Goal: Task Accomplishment & Management: Contribute content

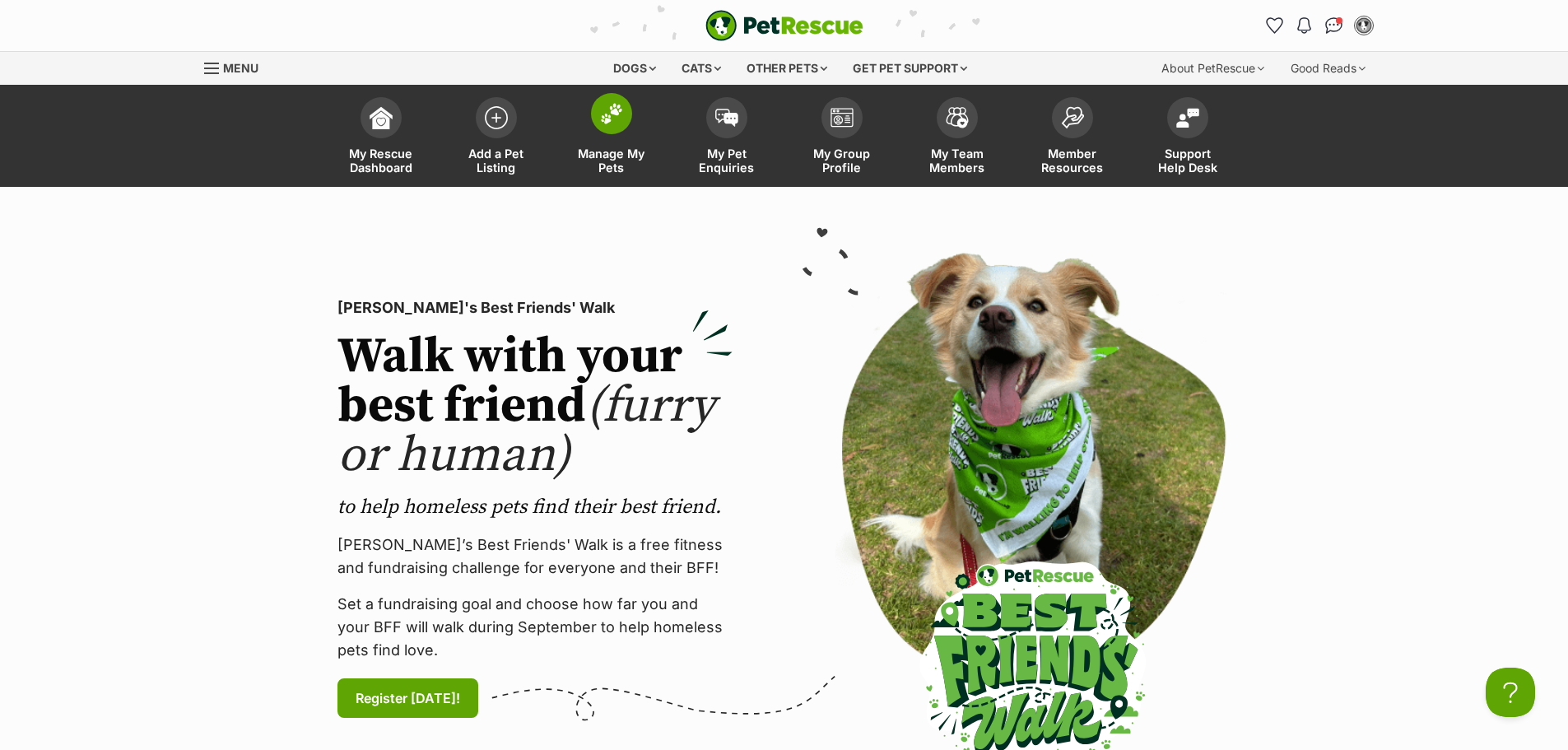
click at [627, 135] on link "Manage My Pets" at bounding box center [611, 138] width 115 height 98
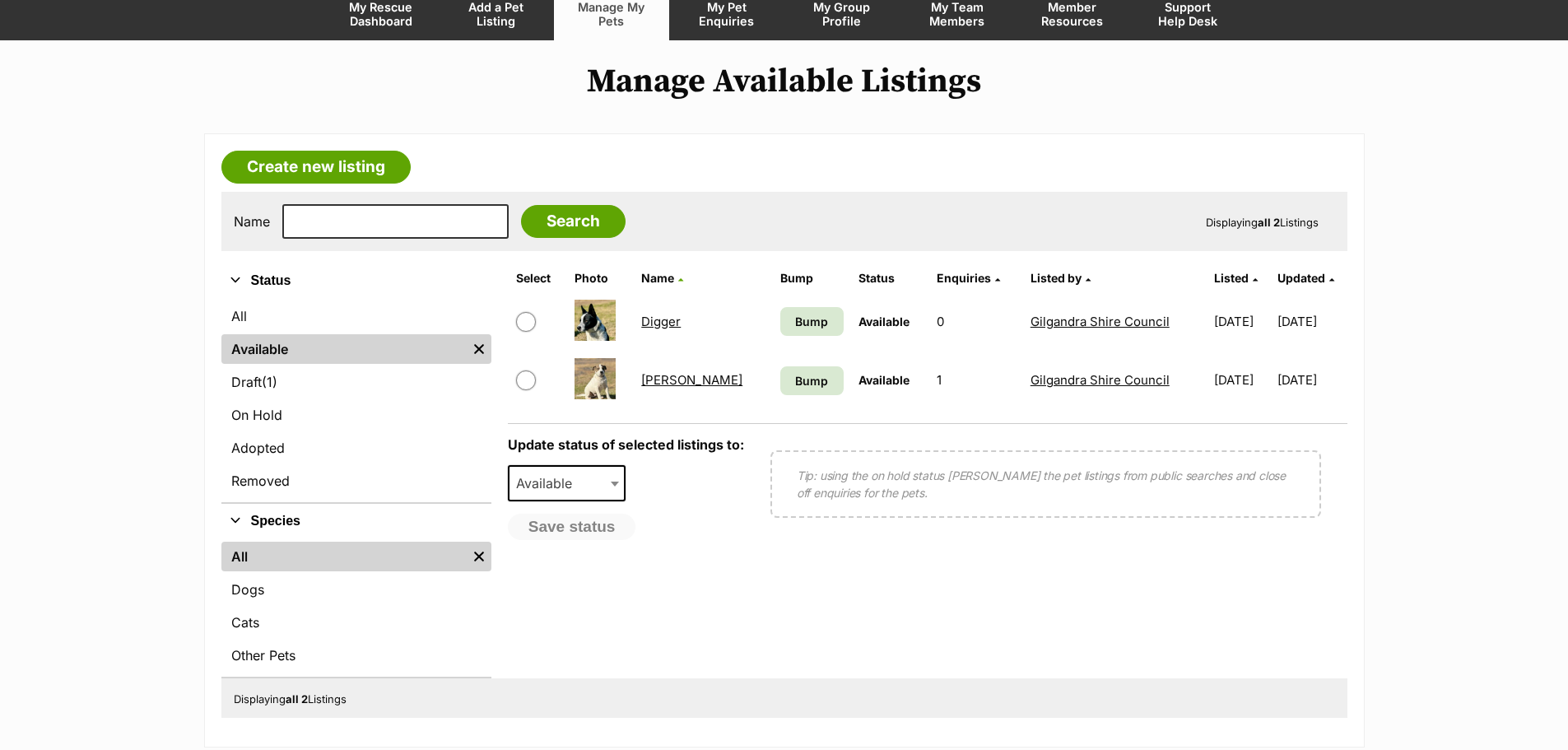
scroll to position [165, 0]
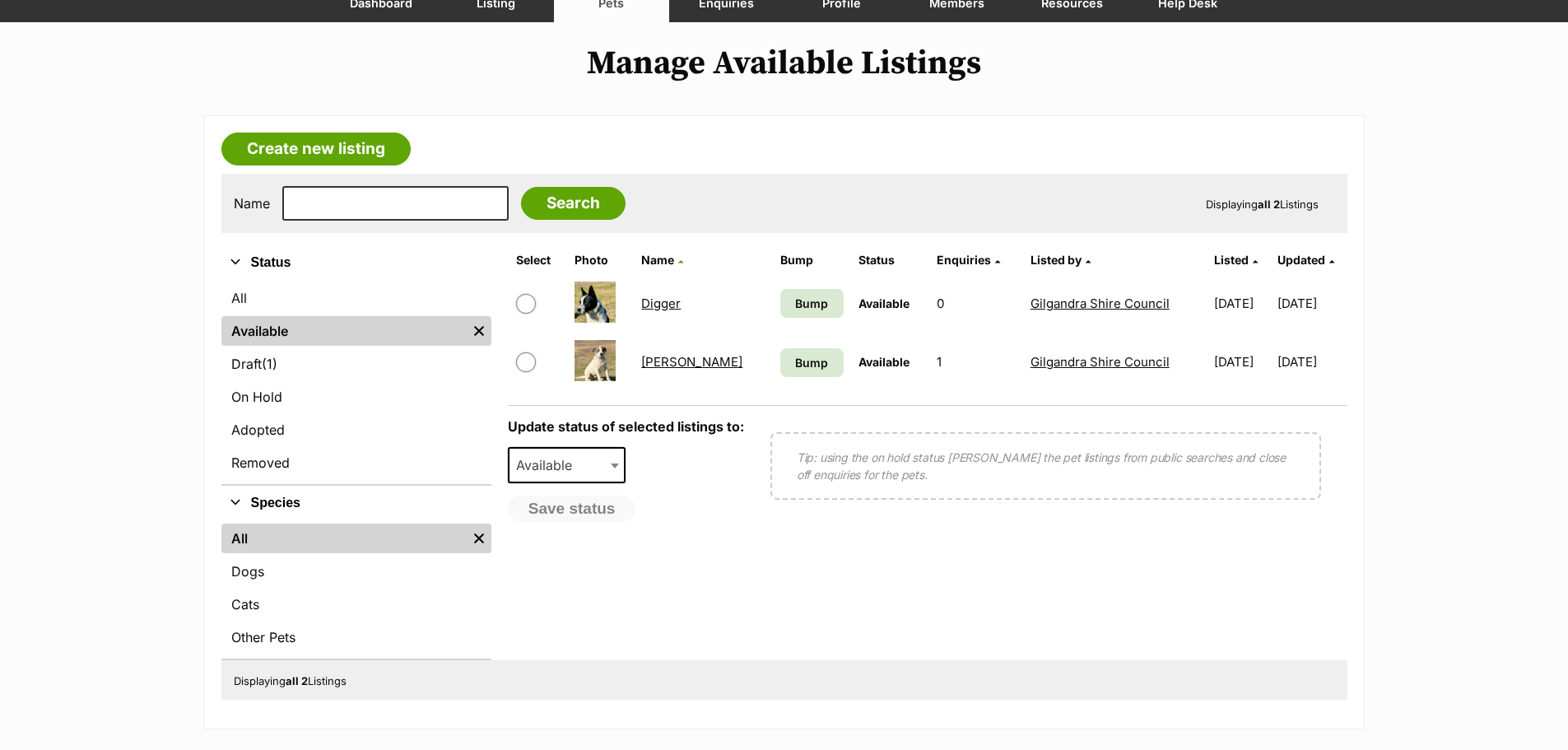
click at [523, 305] on input "checkbox" at bounding box center [526, 304] width 20 height 20
checkbox input "true"
click at [525, 370] on input "checkbox" at bounding box center [526, 363] width 20 height 20
checkbox input "true"
click at [612, 464] on b at bounding box center [614, 465] width 8 height 5
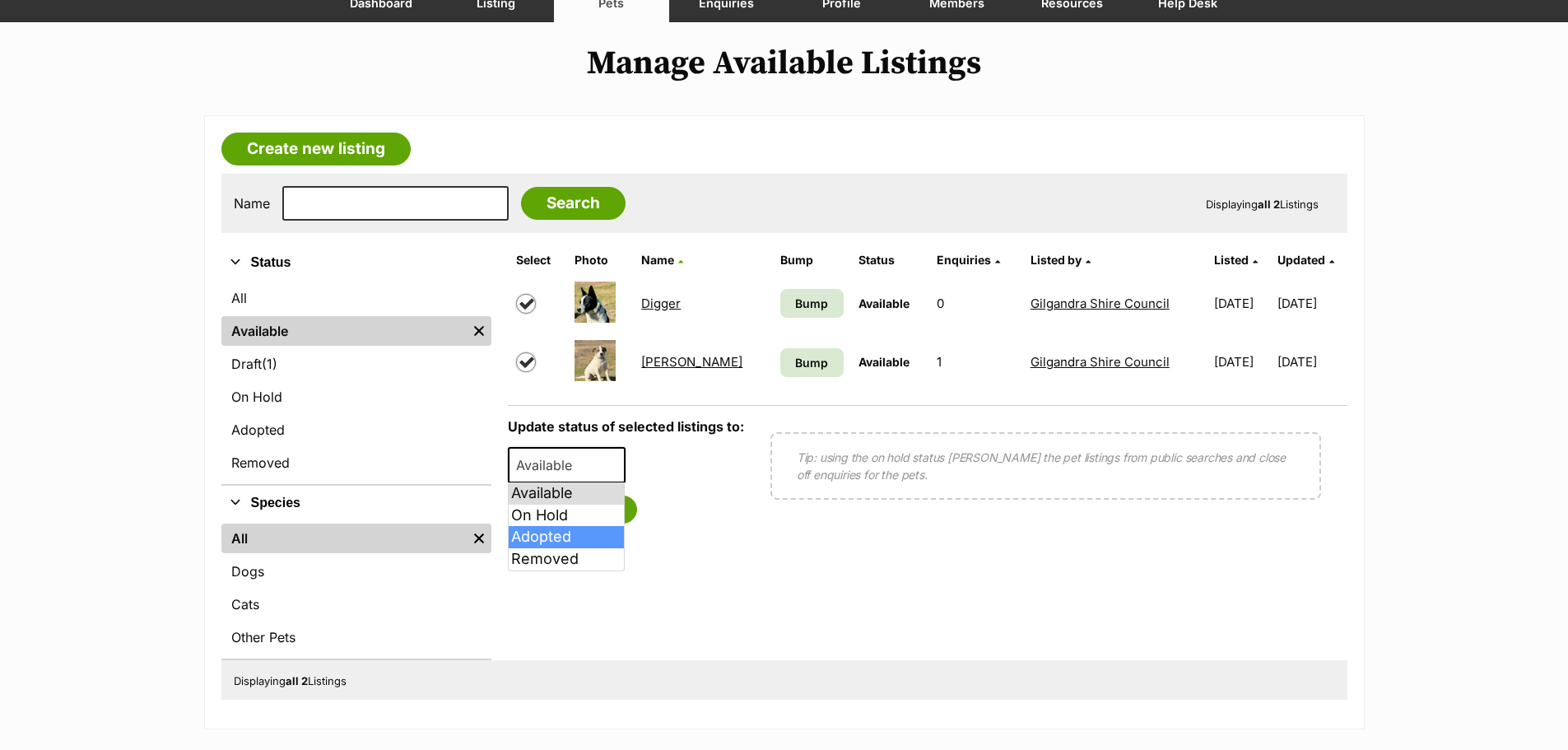
select select "rehomed"
click at [602, 505] on button "Save status" at bounding box center [573, 509] width 130 height 28
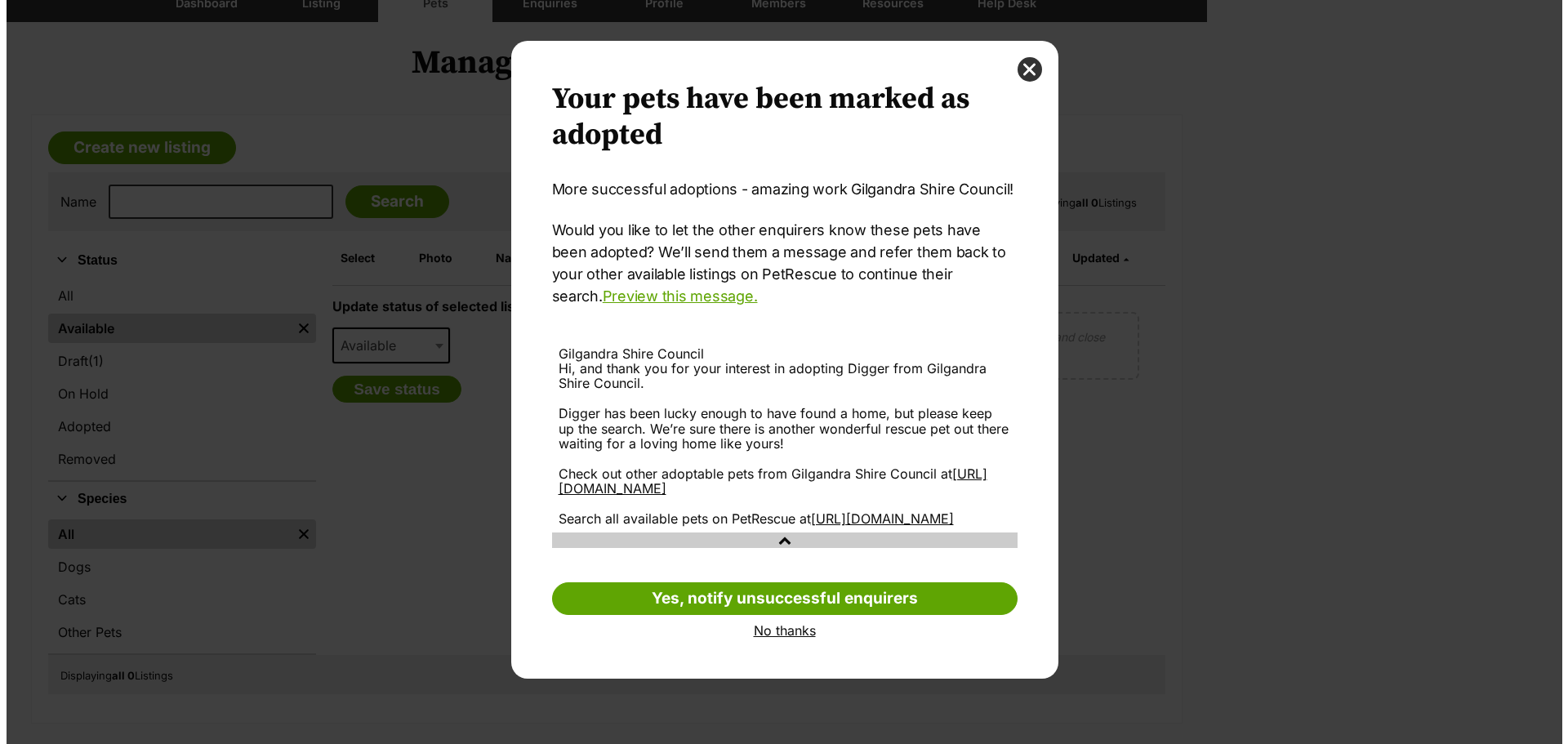
scroll to position [0, 0]
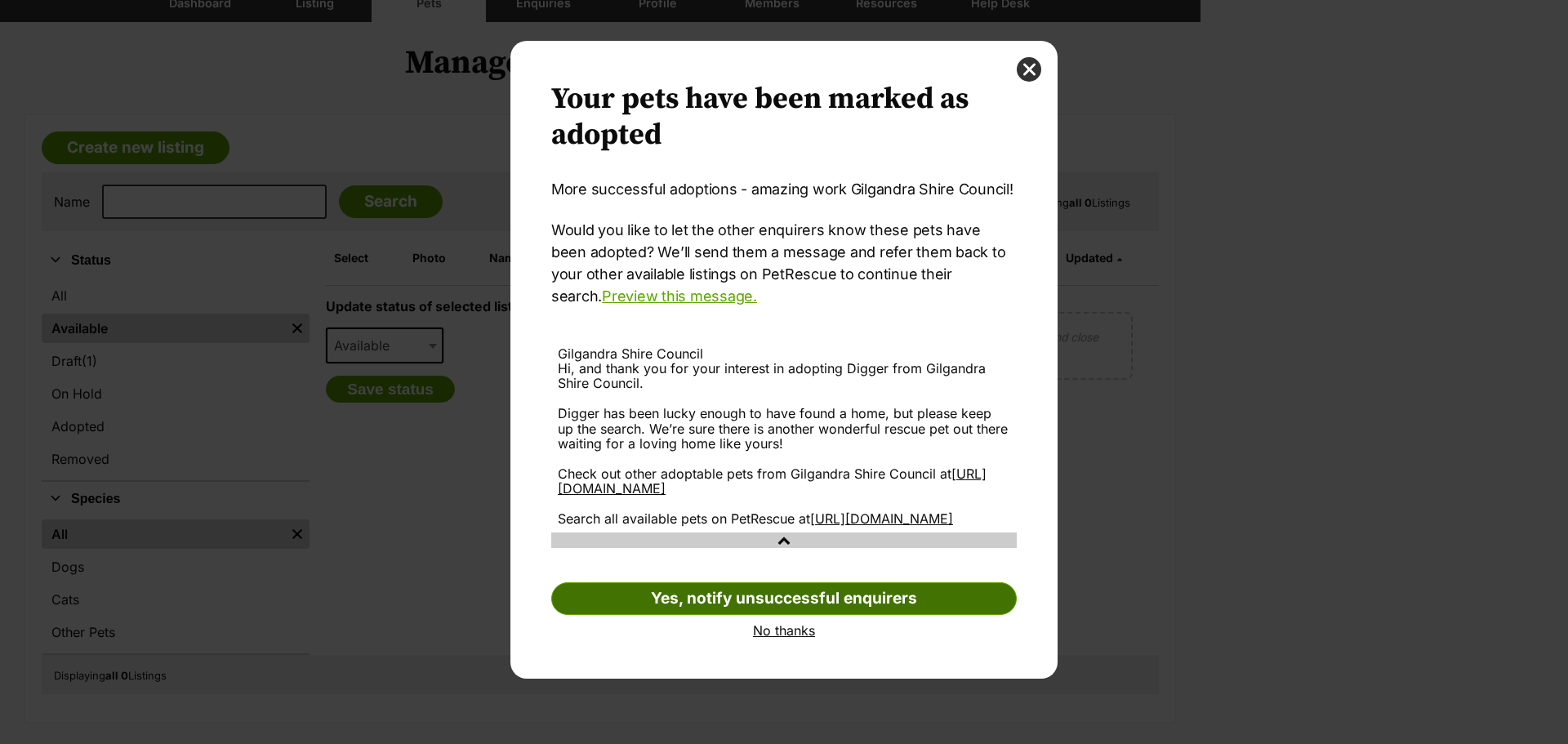
click at [773, 608] on link "Yes, notify unsuccessful enquirers" at bounding box center [784, 599] width 466 height 32
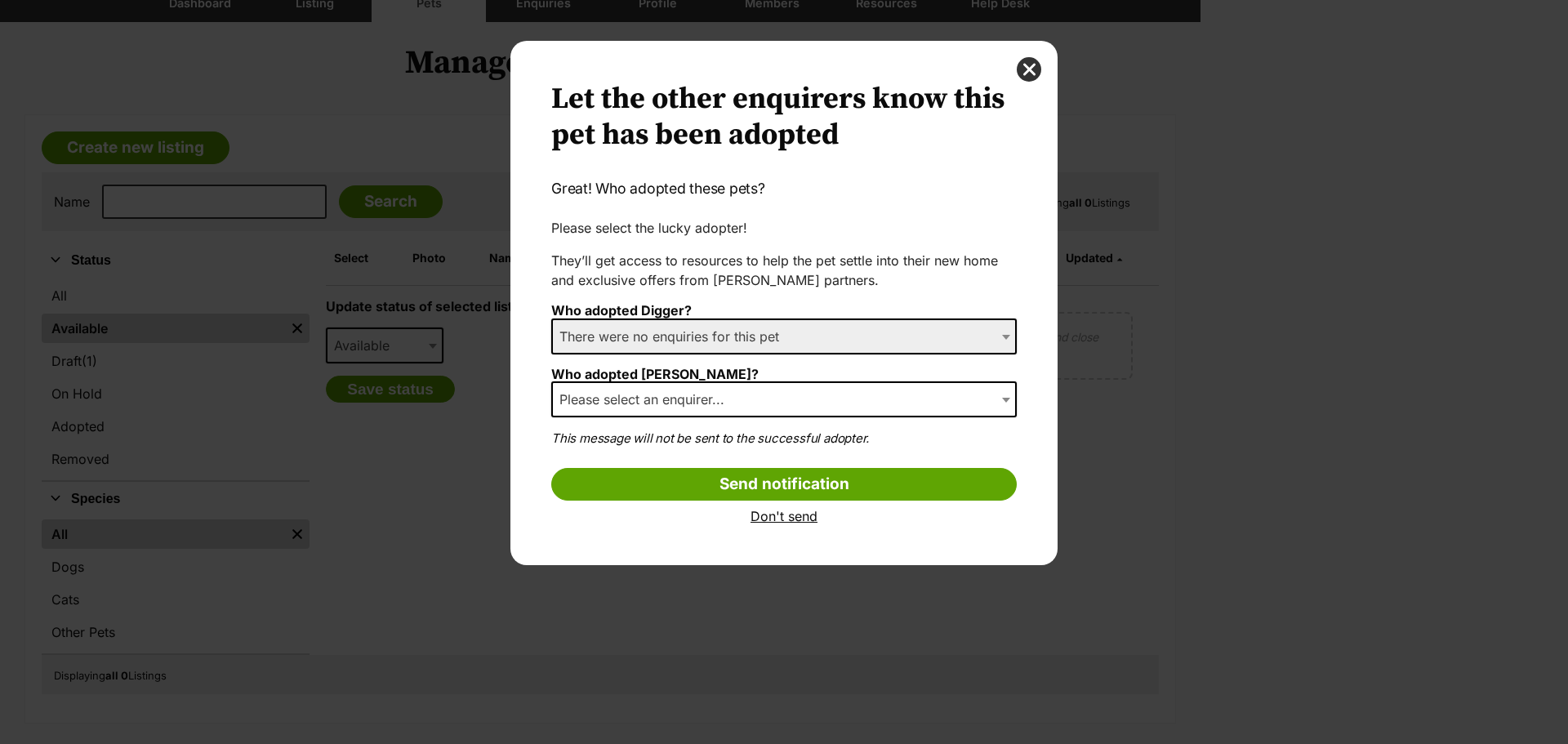
click at [1004, 400] on b "Dialog Window - Close (Press escape to close)" at bounding box center [1006, 399] width 8 height 4
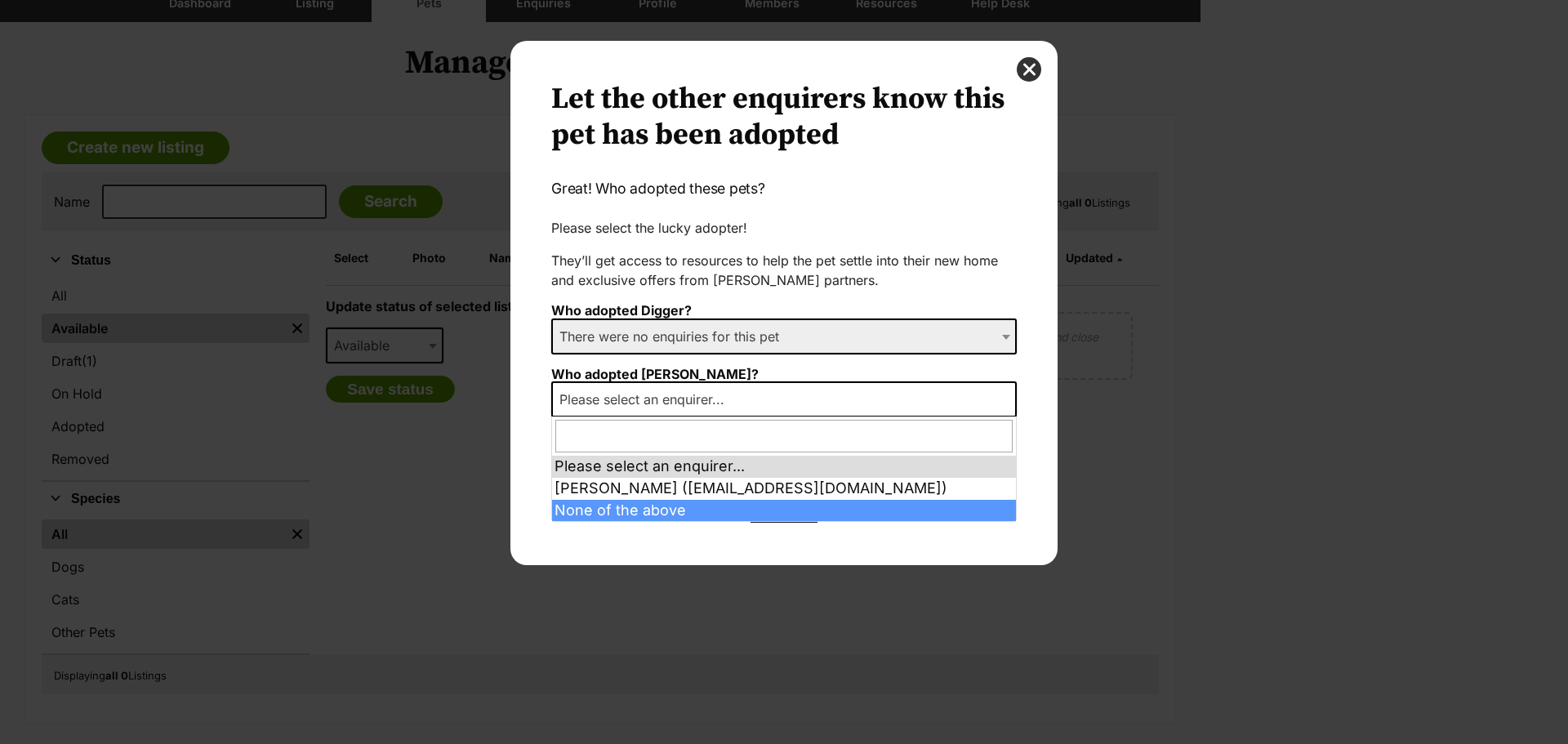
select select "other"
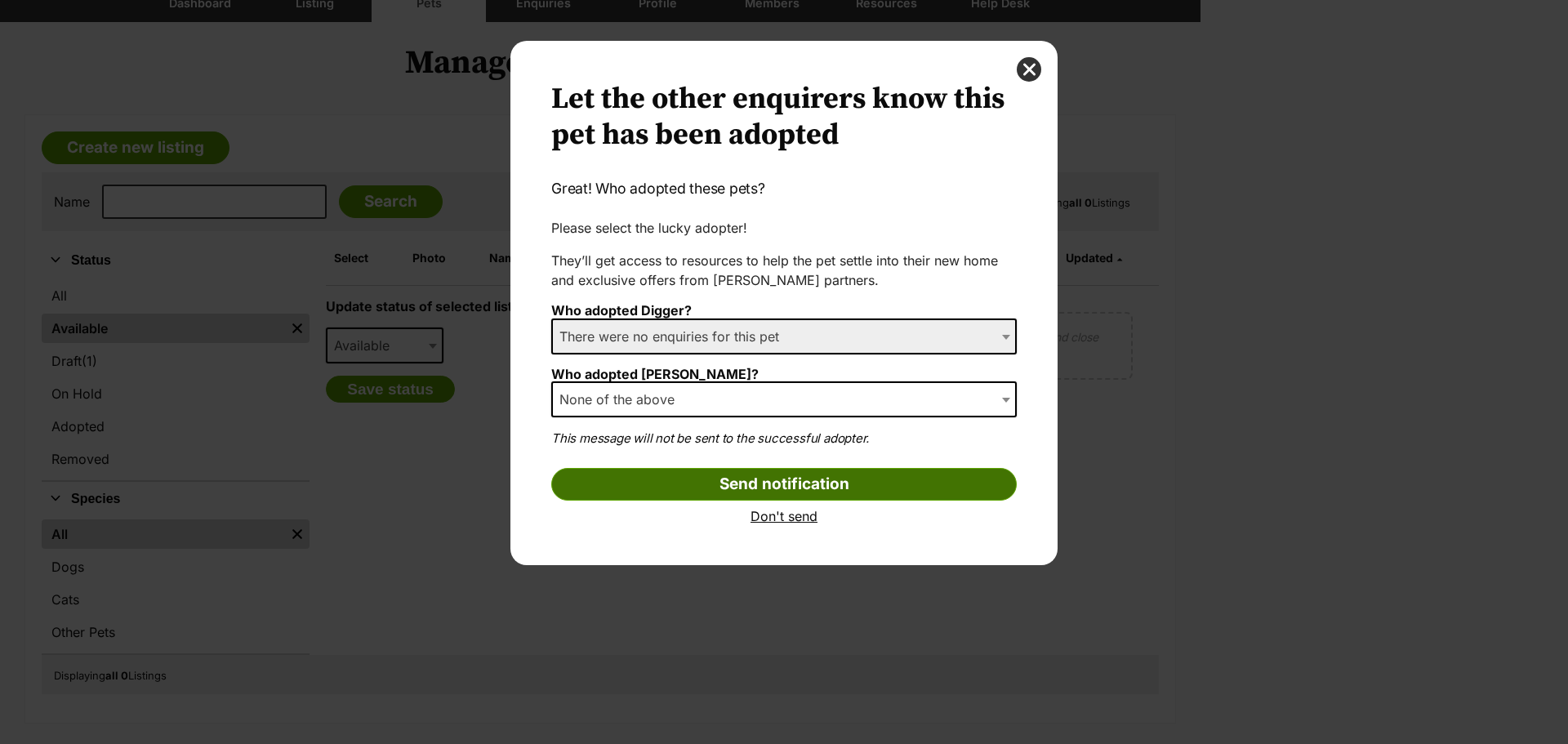
click at [731, 481] on input "Send notification" at bounding box center [784, 485] width 466 height 32
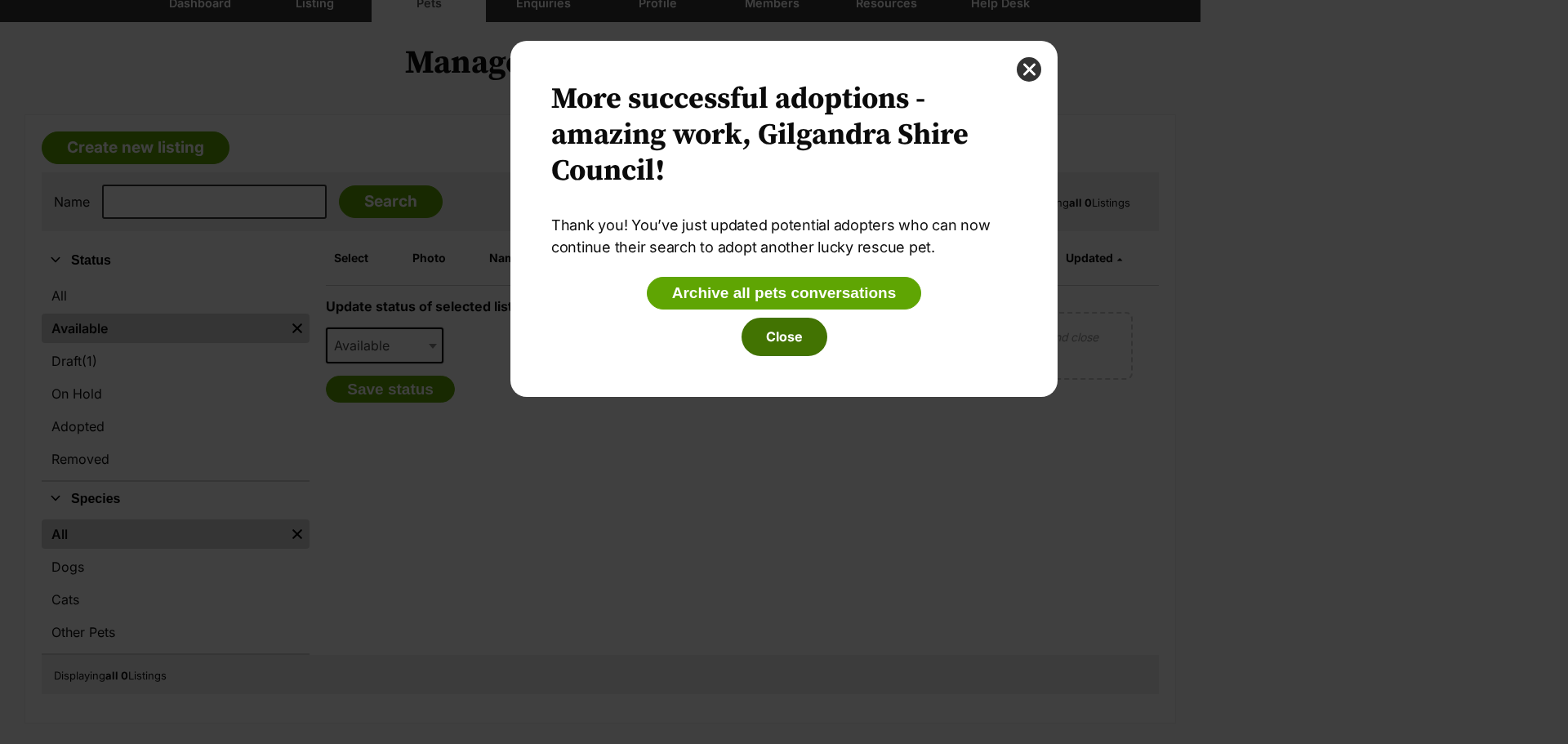
click at [783, 351] on button "Close" at bounding box center [784, 337] width 86 height 38
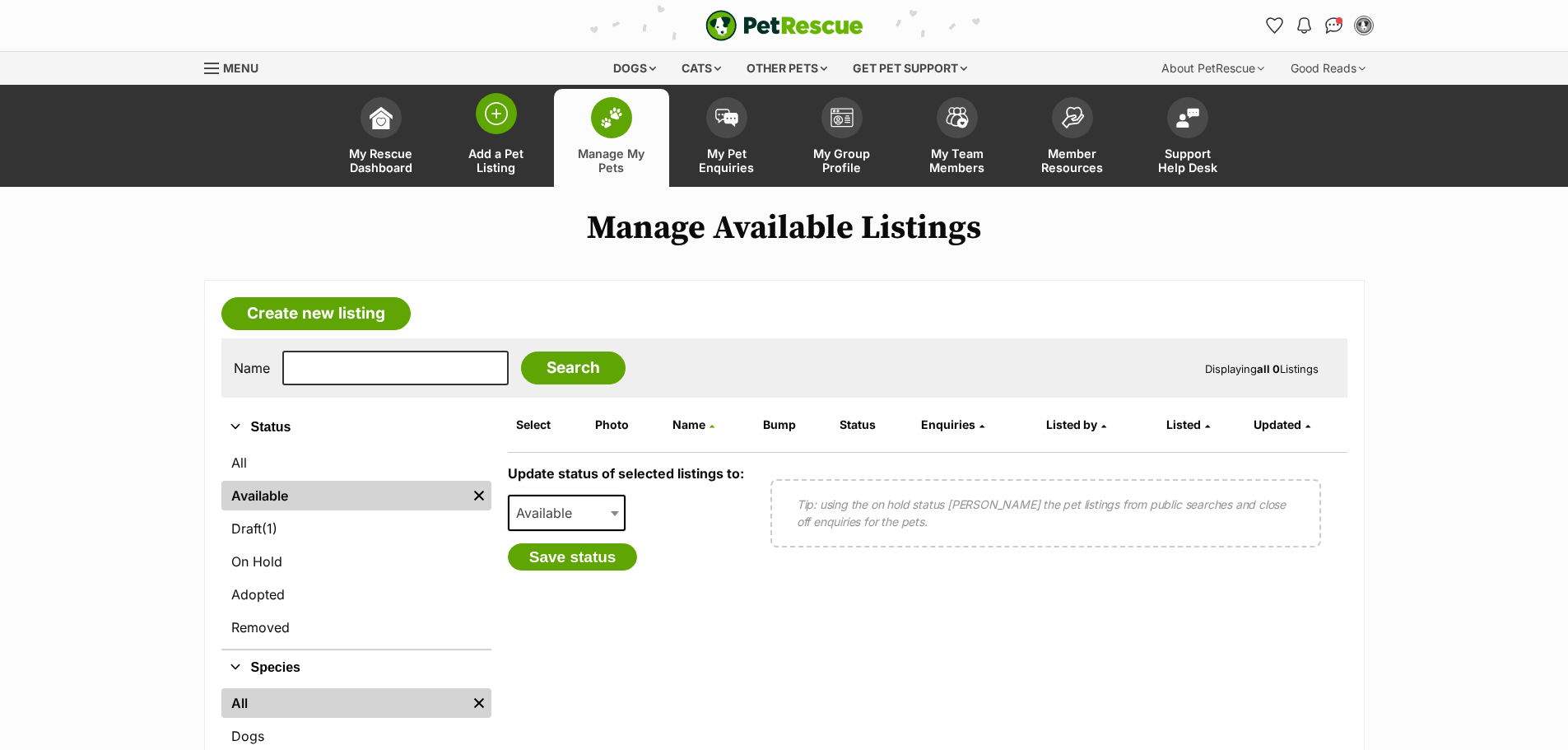
click at [496, 124] on img at bounding box center [496, 113] width 23 height 23
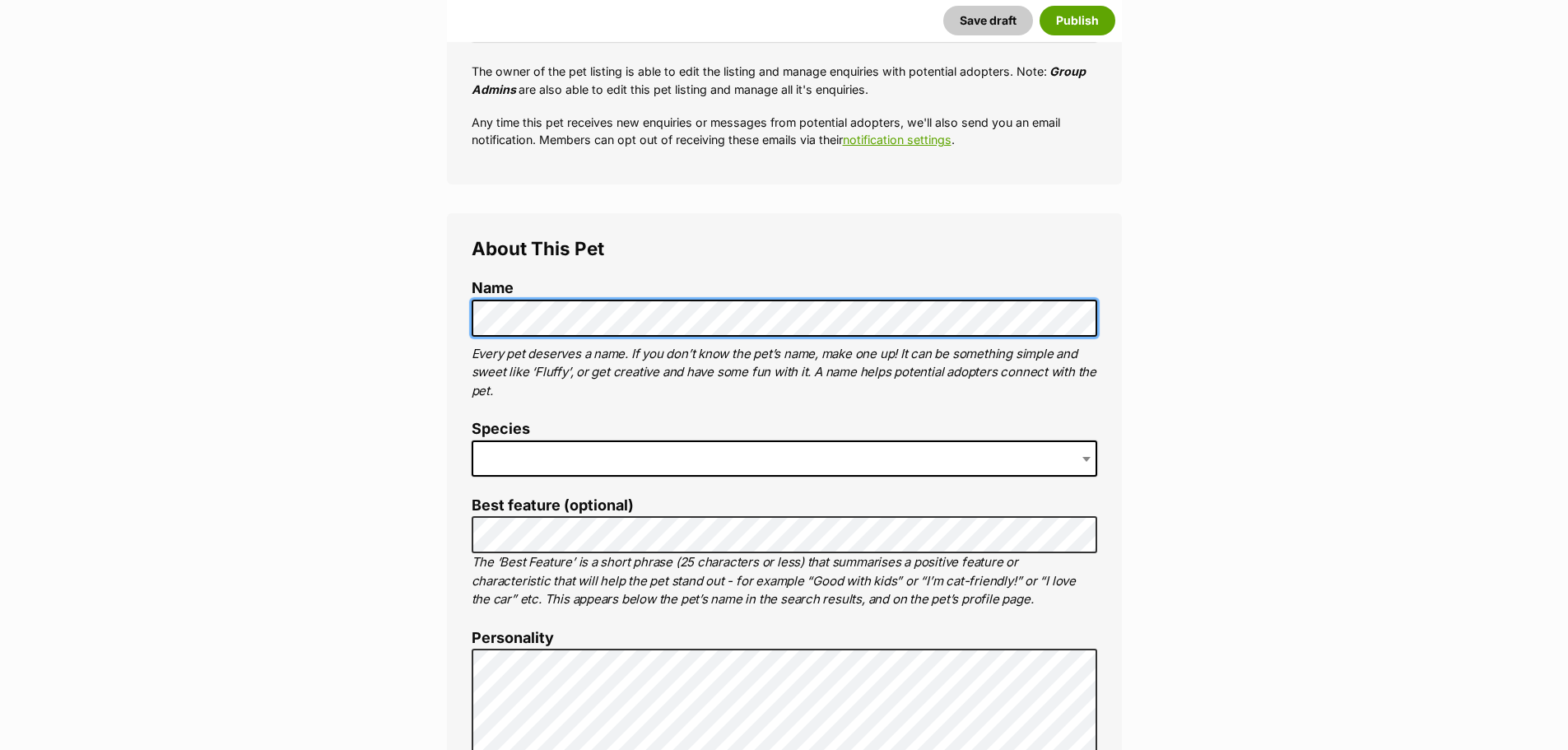
scroll to position [412, 0]
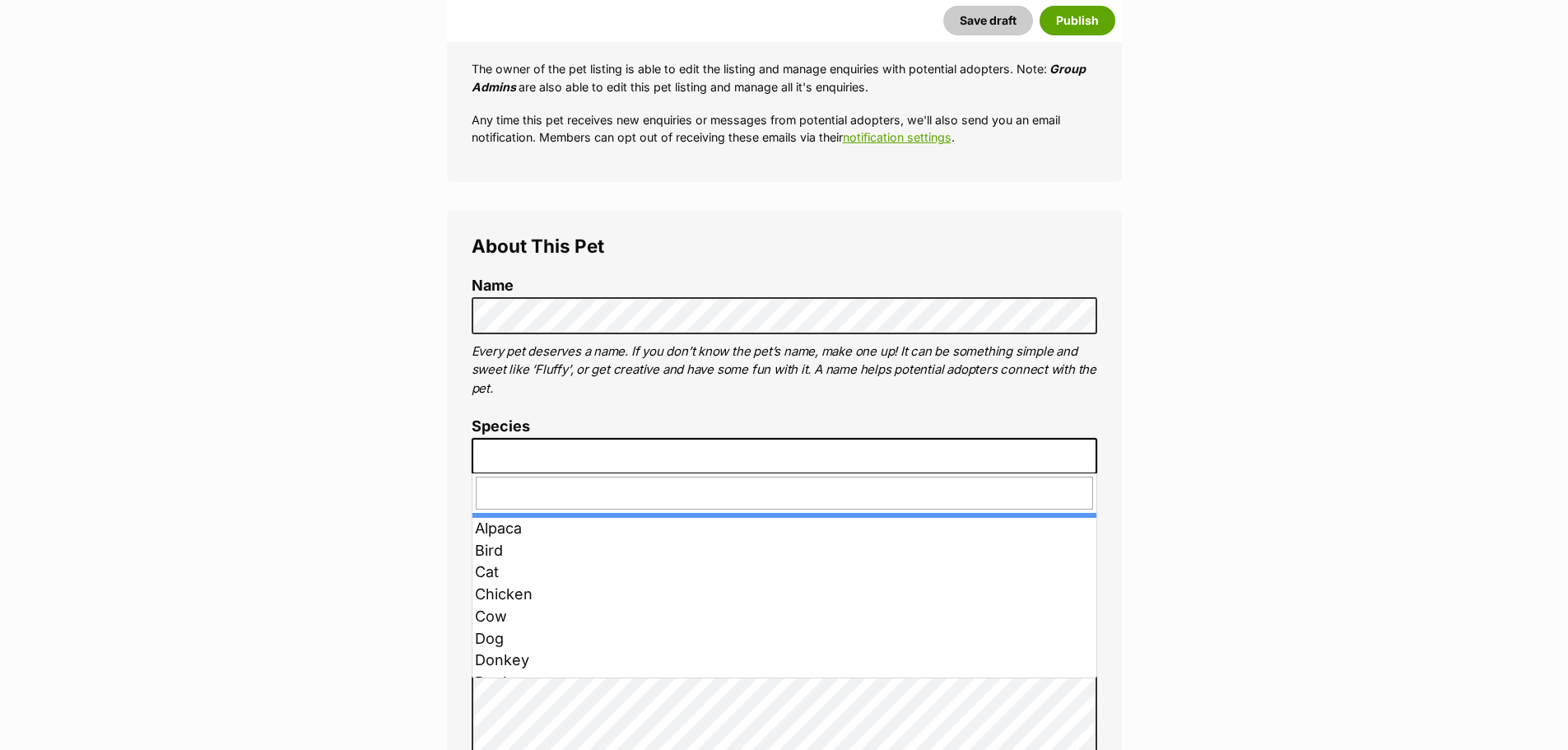
click at [517, 448] on span at bounding box center [785, 456] width 626 height 36
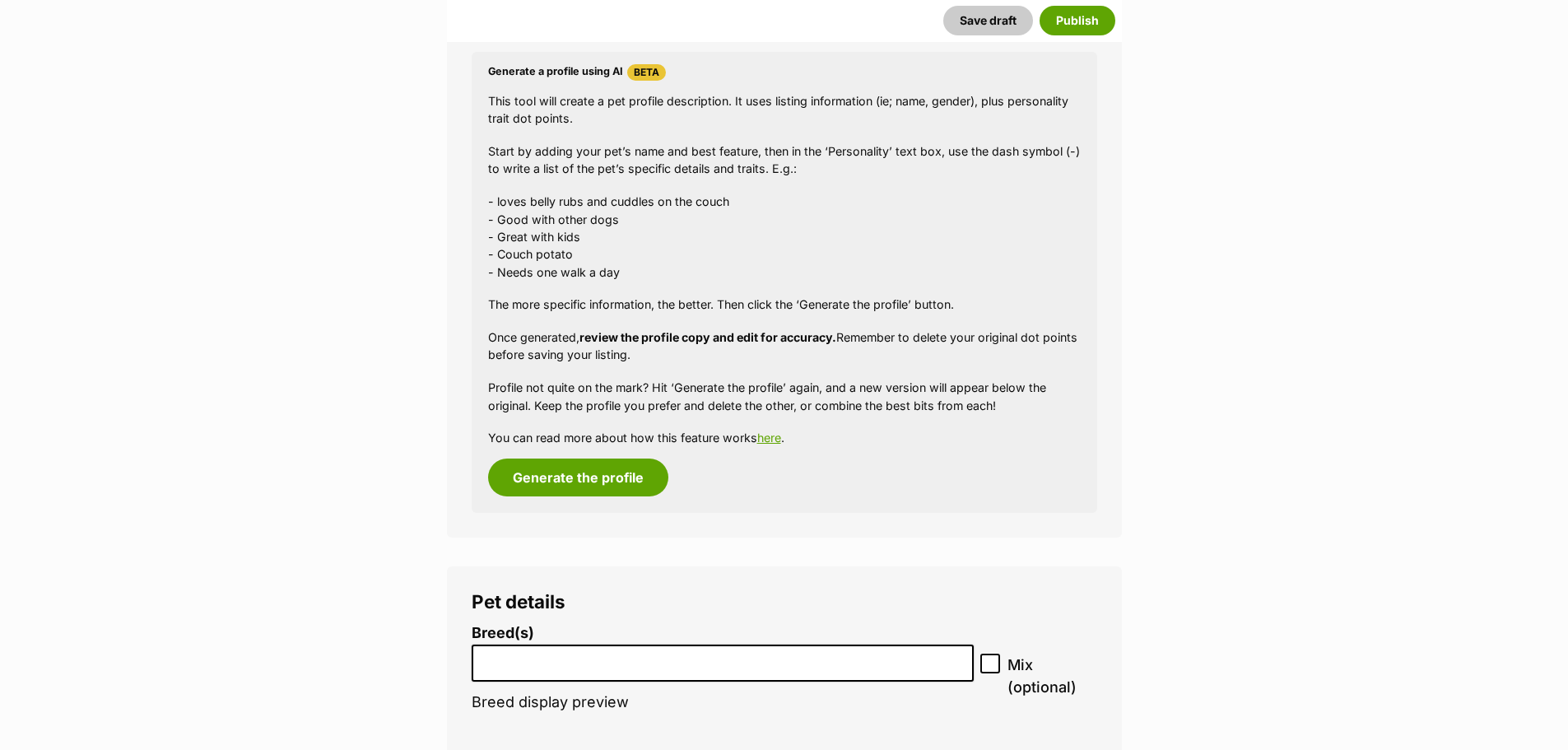
scroll to position [1482, 0]
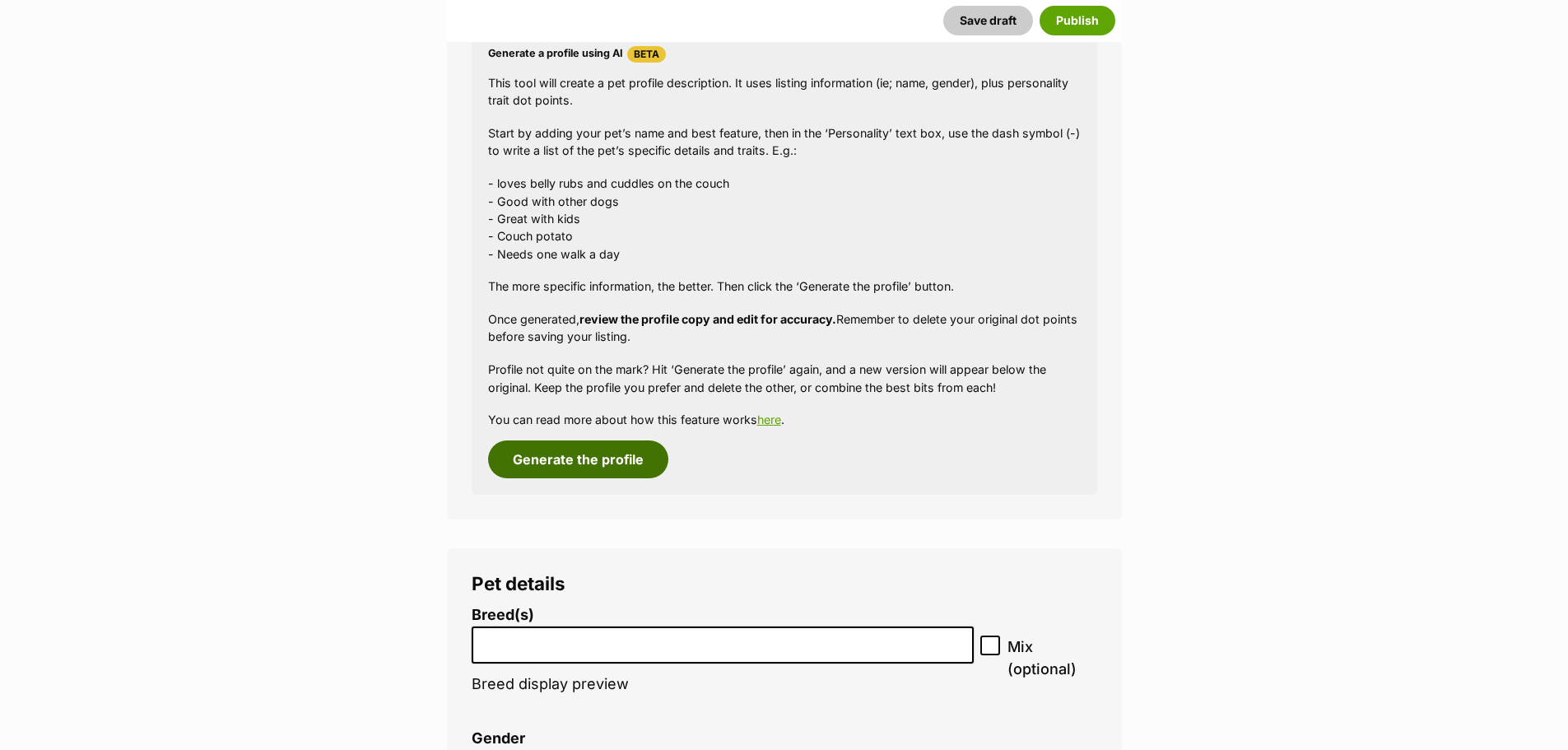
click at [571, 470] on button "Generate the profile" at bounding box center [578, 460] width 180 height 38
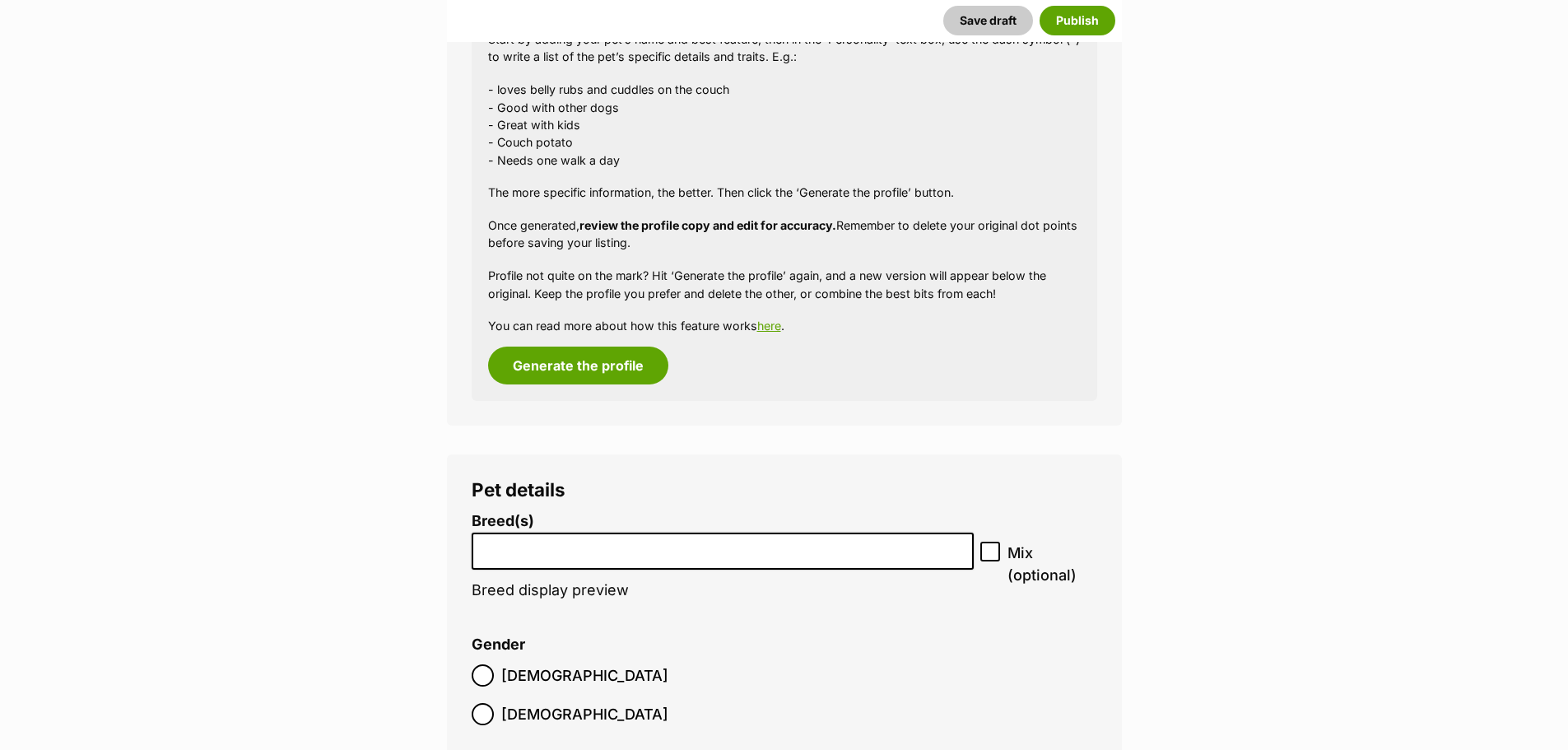
scroll to position [1605, 0]
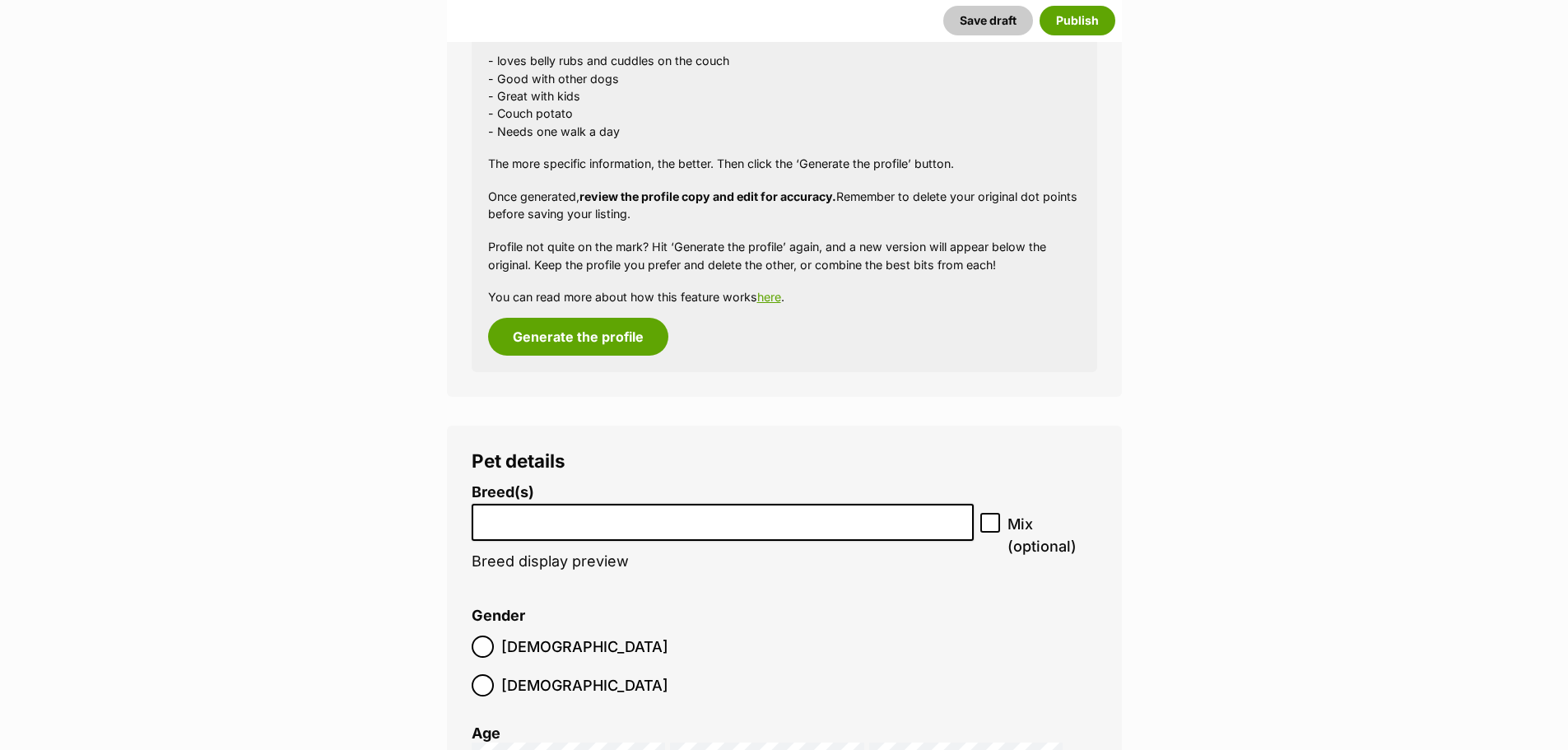
click at [547, 517] on input "search" at bounding box center [723, 517] width 491 height 17
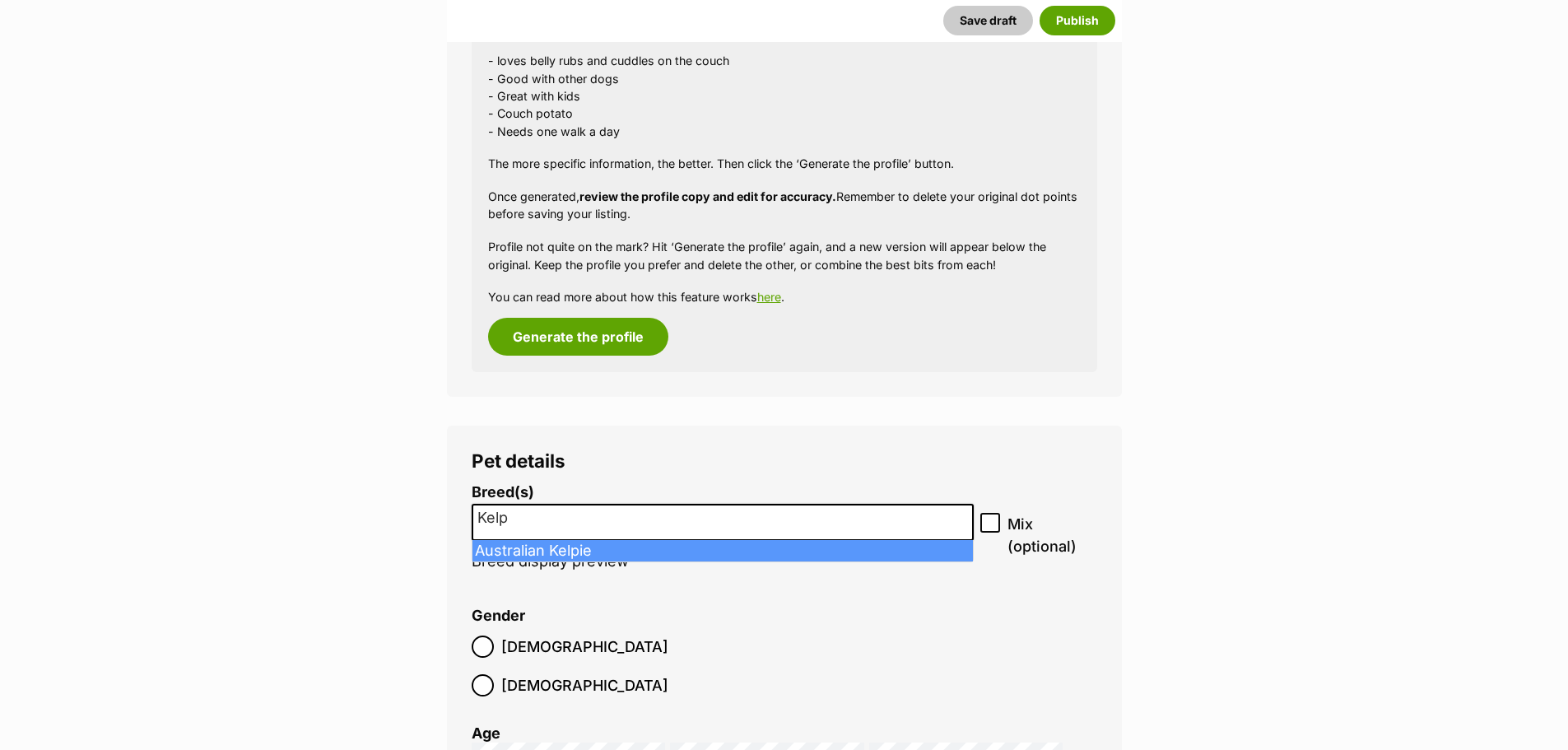
type input "Kelp"
select select "723"
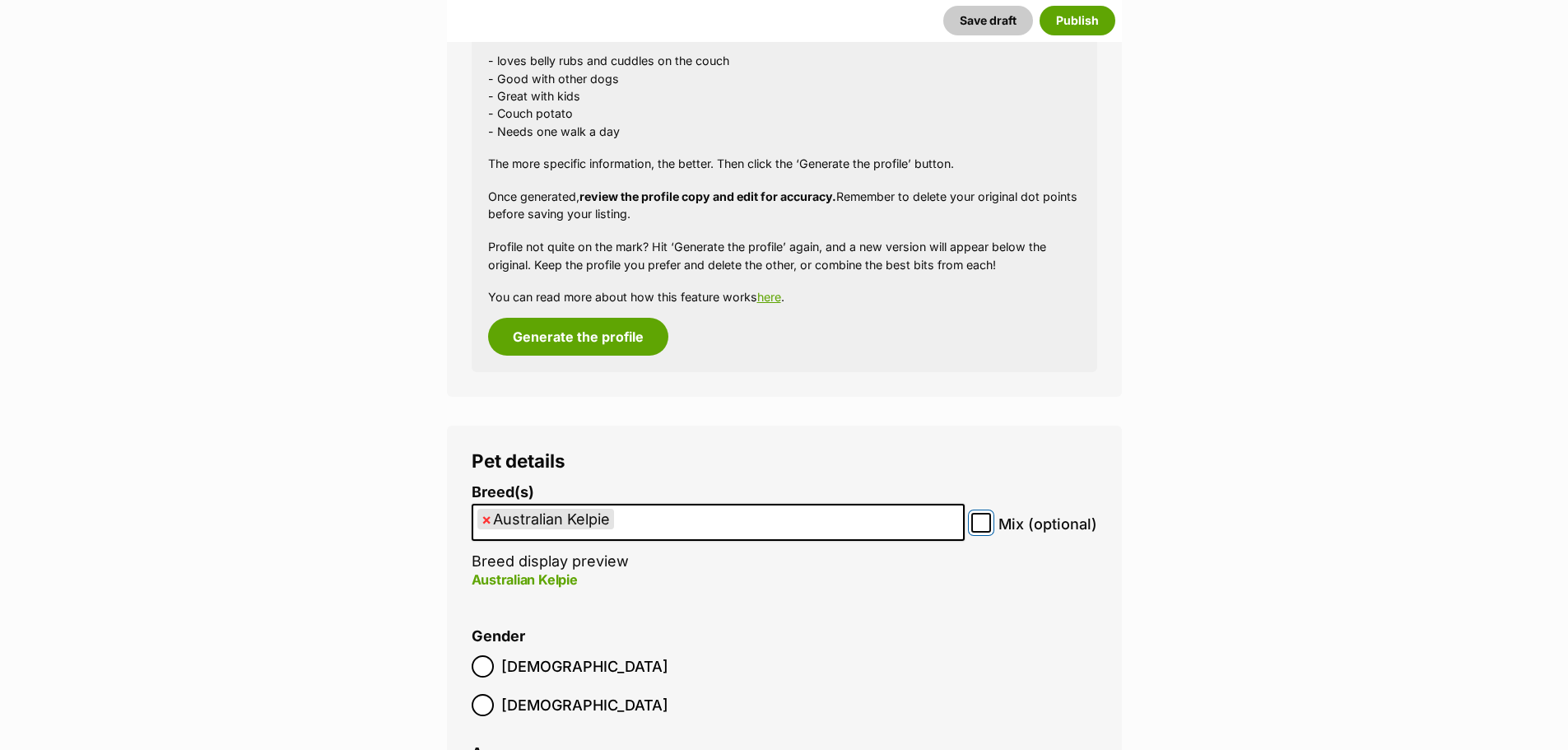
click at [988, 519] on input "Mix (optional)" at bounding box center [981, 523] width 20 height 20
checkbox input "true"
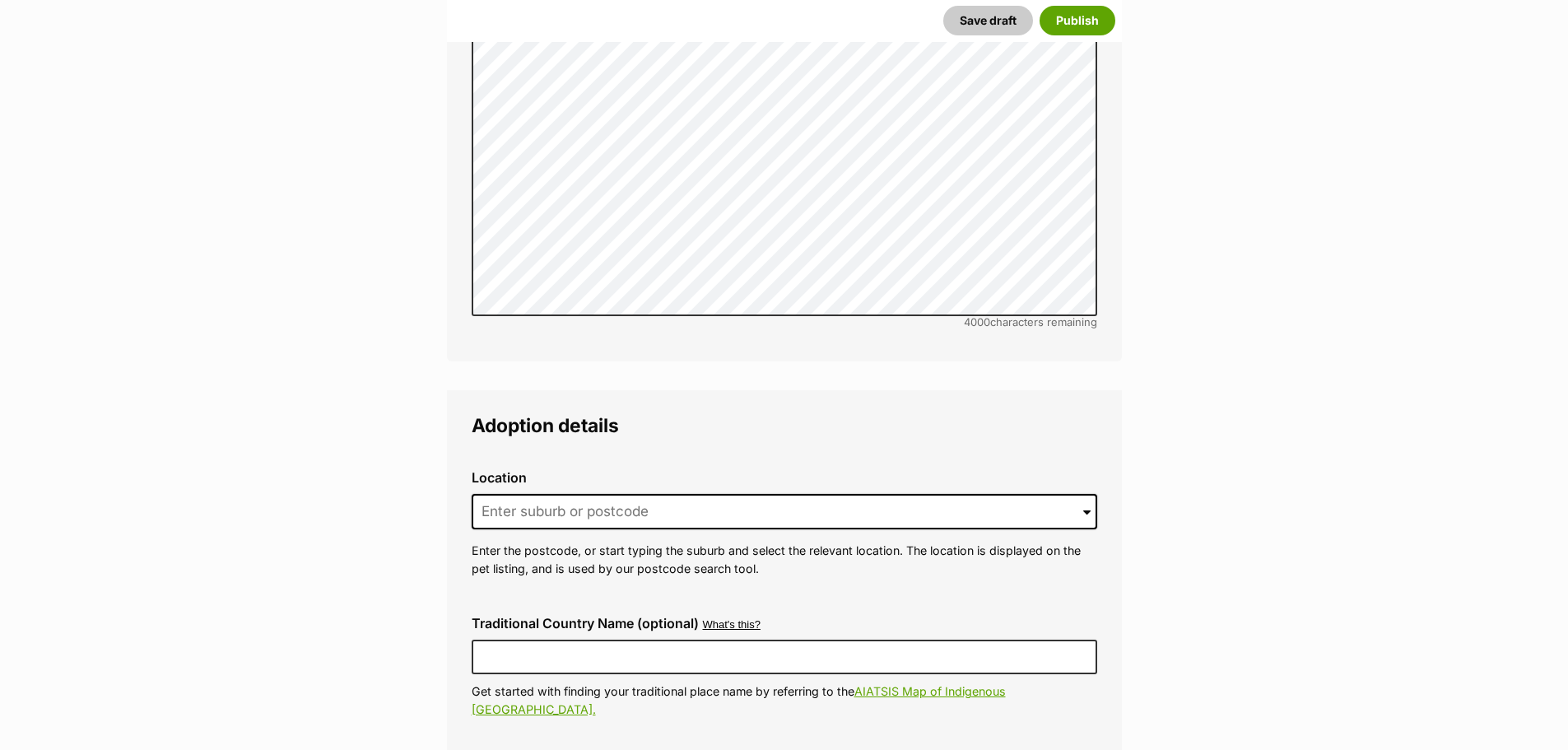
scroll to position [3498, 0]
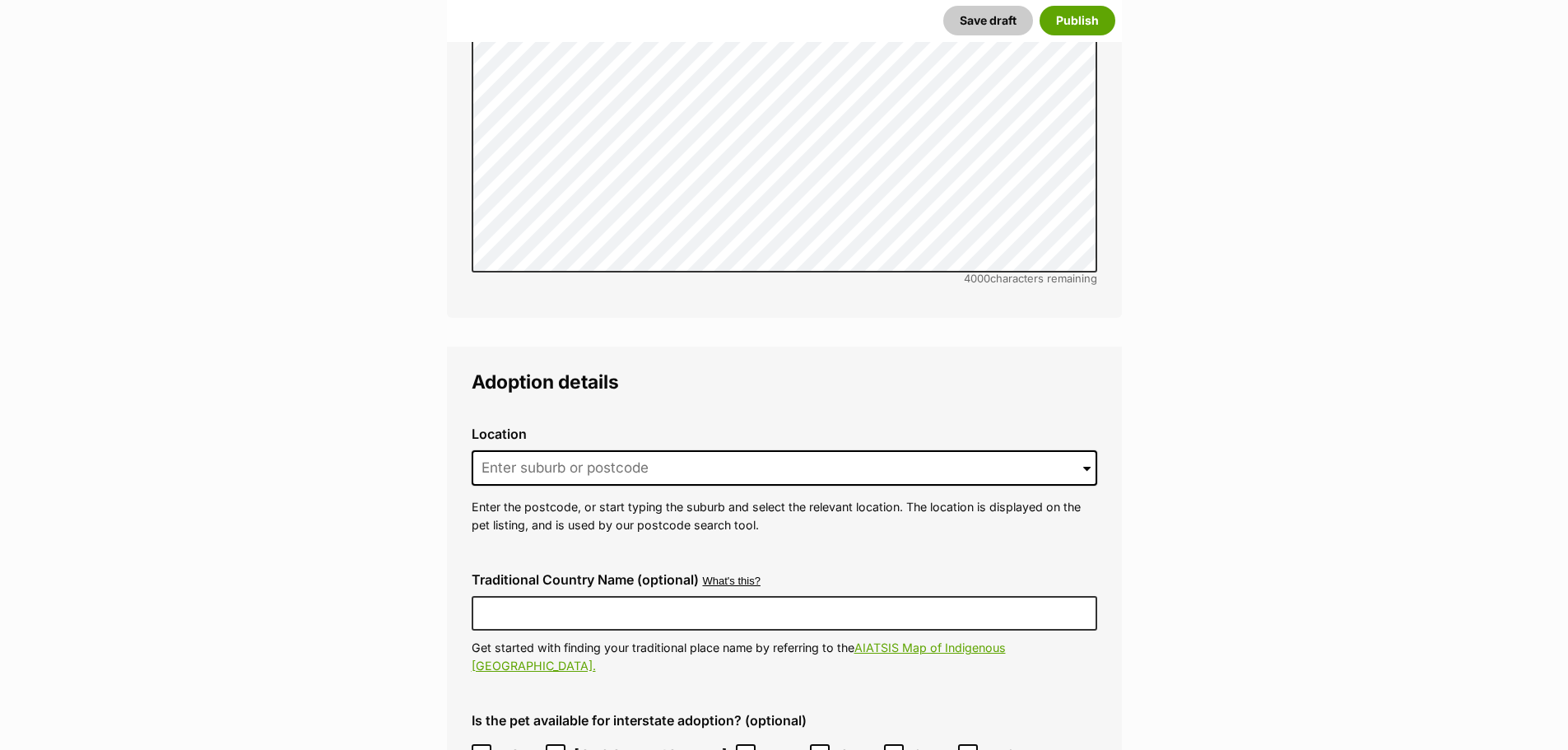
click at [1089, 451] on span at bounding box center [1087, 469] width 7 height 36
click at [1080, 451] on input at bounding box center [785, 469] width 626 height 36
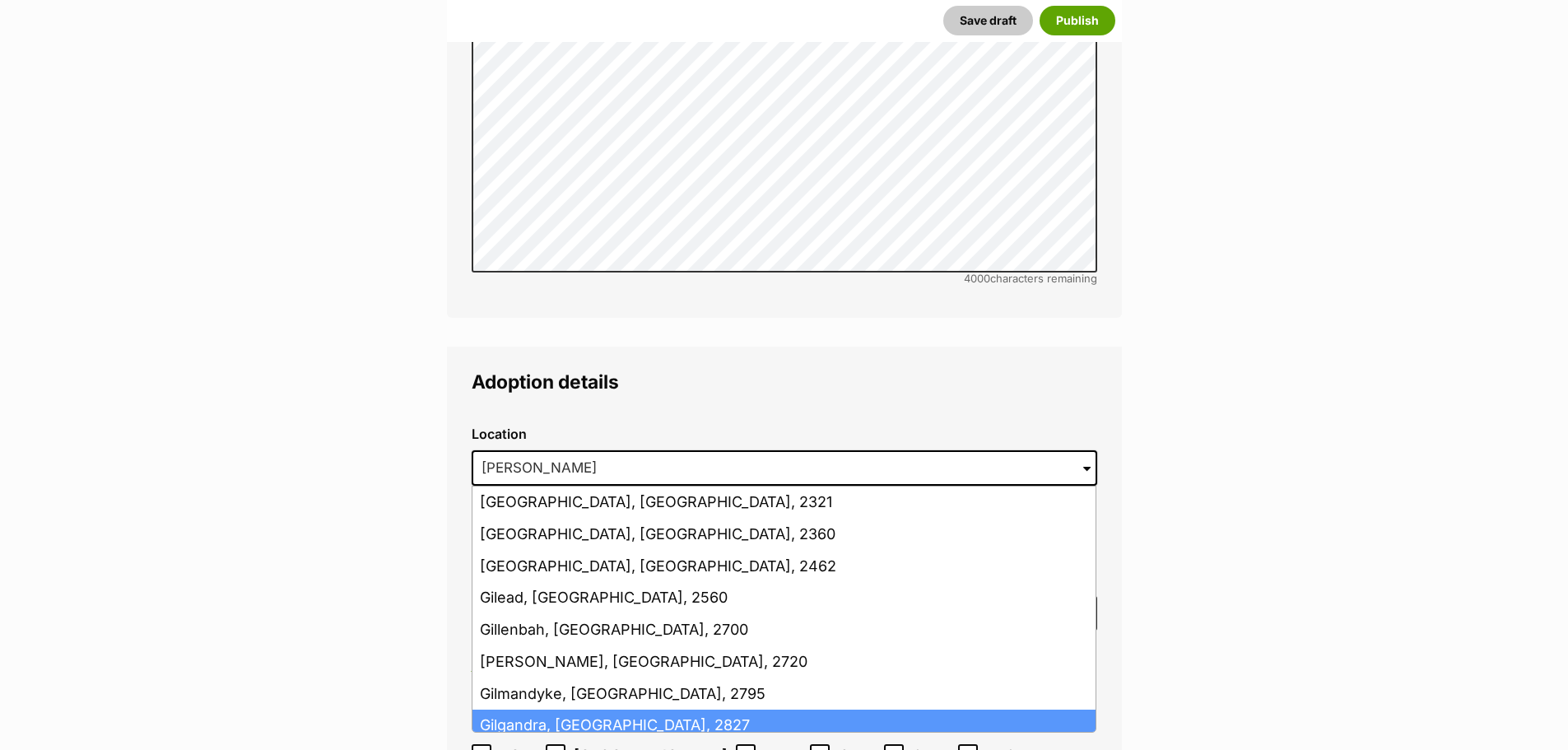
click at [976, 710] on li "Gilgandra, New South Wales, 2827" at bounding box center [783, 726] width 623 height 32
type input "Gilgandra, New South Wales, 2827"
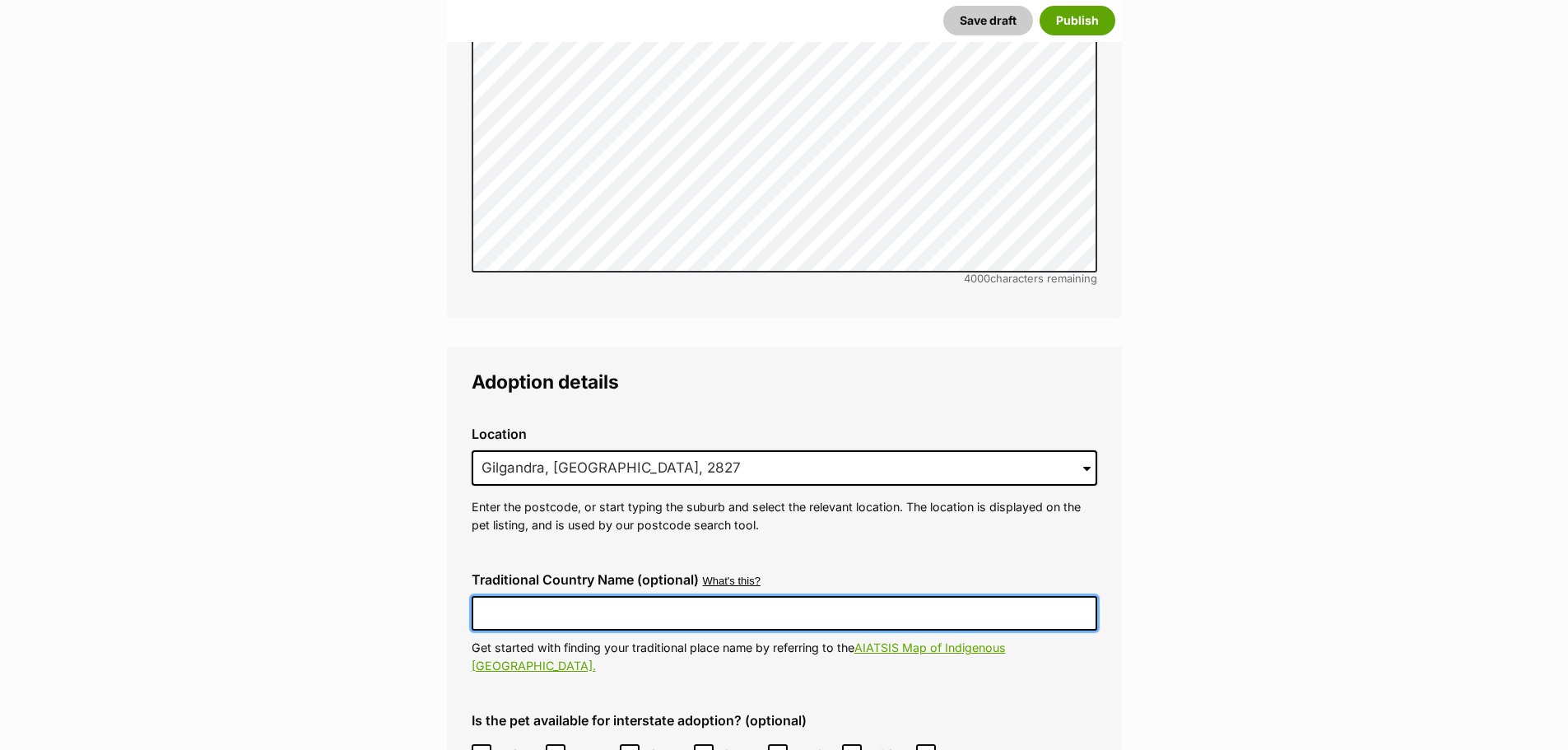
click at [599, 596] on input "Traditional Country Name (optional)" at bounding box center [785, 613] width 626 height 34
type input "Wiradjuri"
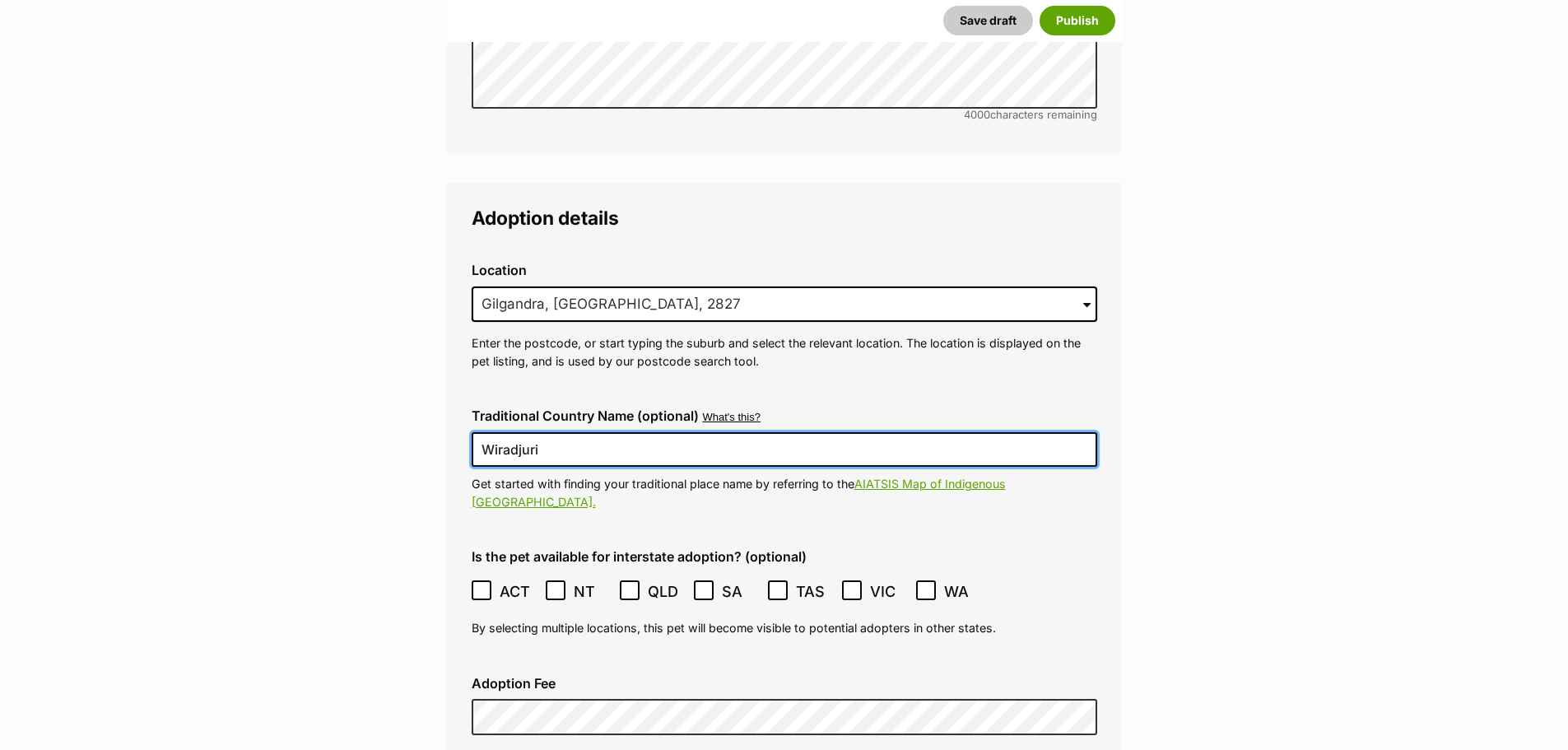
scroll to position [3663, 0]
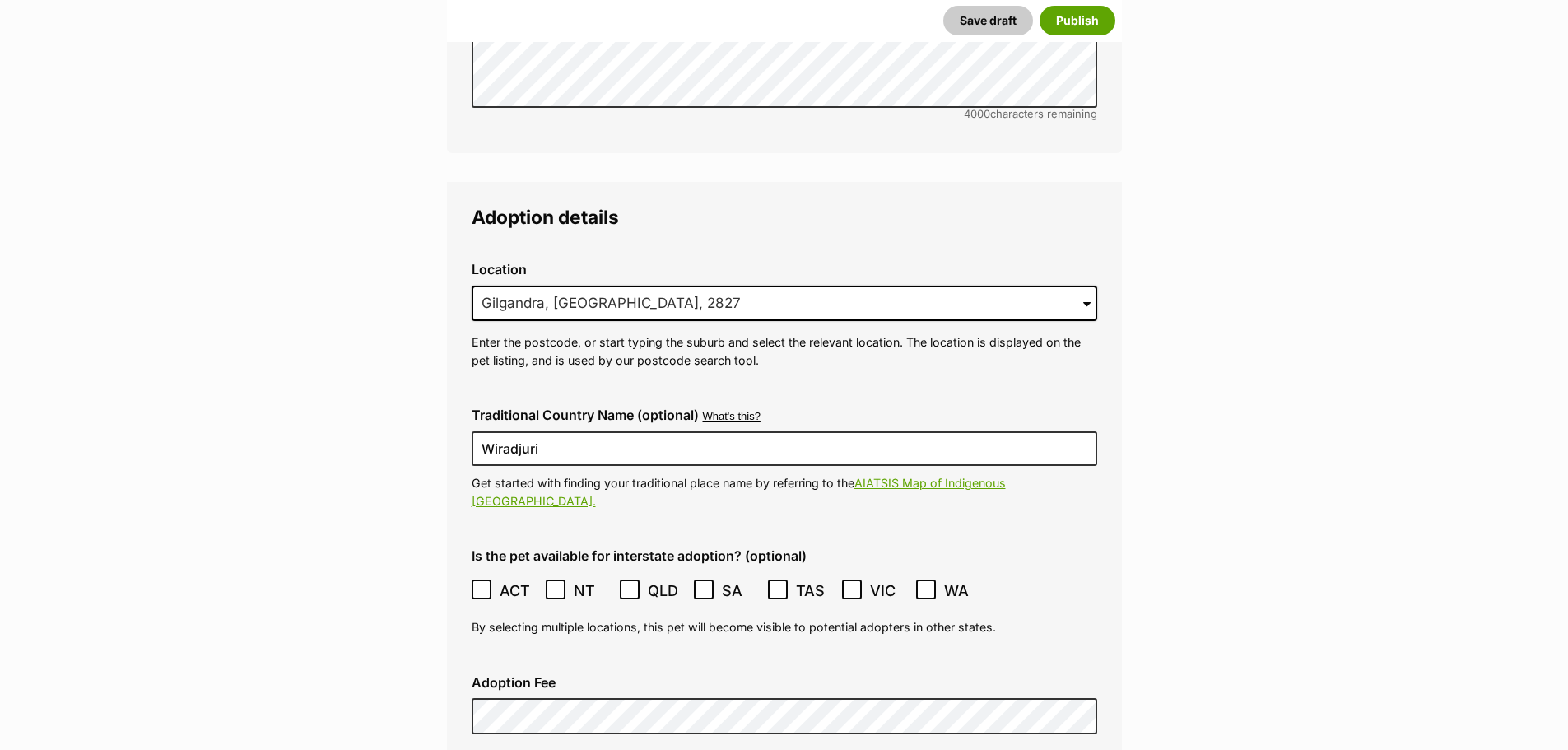
click at [484, 584] on icon at bounding box center [481, 589] width 12 height 12
click at [554, 584] on icon at bounding box center [555, 589] width 12 height 12
click at [633, 586] on icon at bounding box center [629, 590] width 10 height 7
click at [852, 584] on icon at bounding box center [852, 589] width 12 height 12
click at [929, 584] on icon at bounding box center [926, 589] width 12 height 12
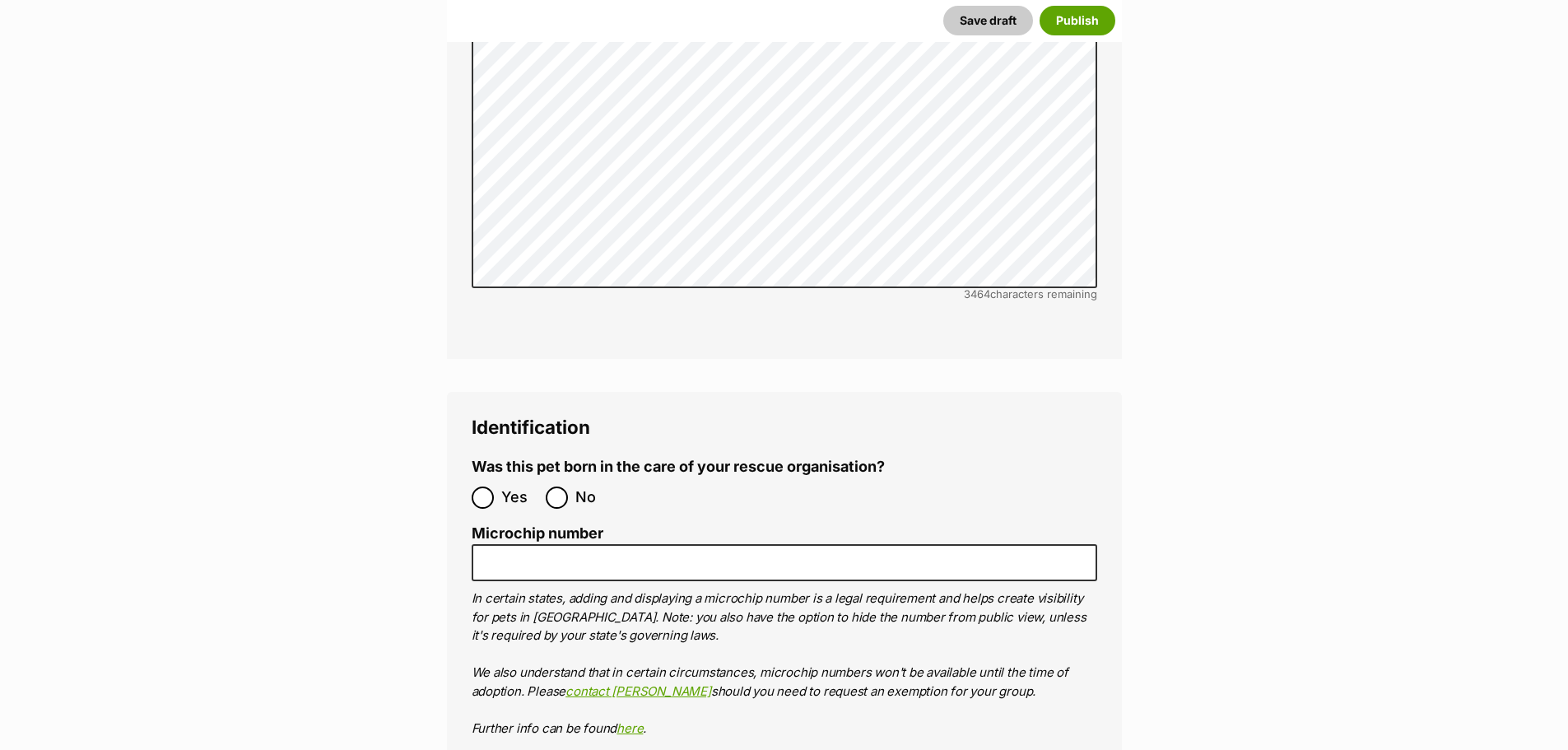
scroll to position [4980, 0]
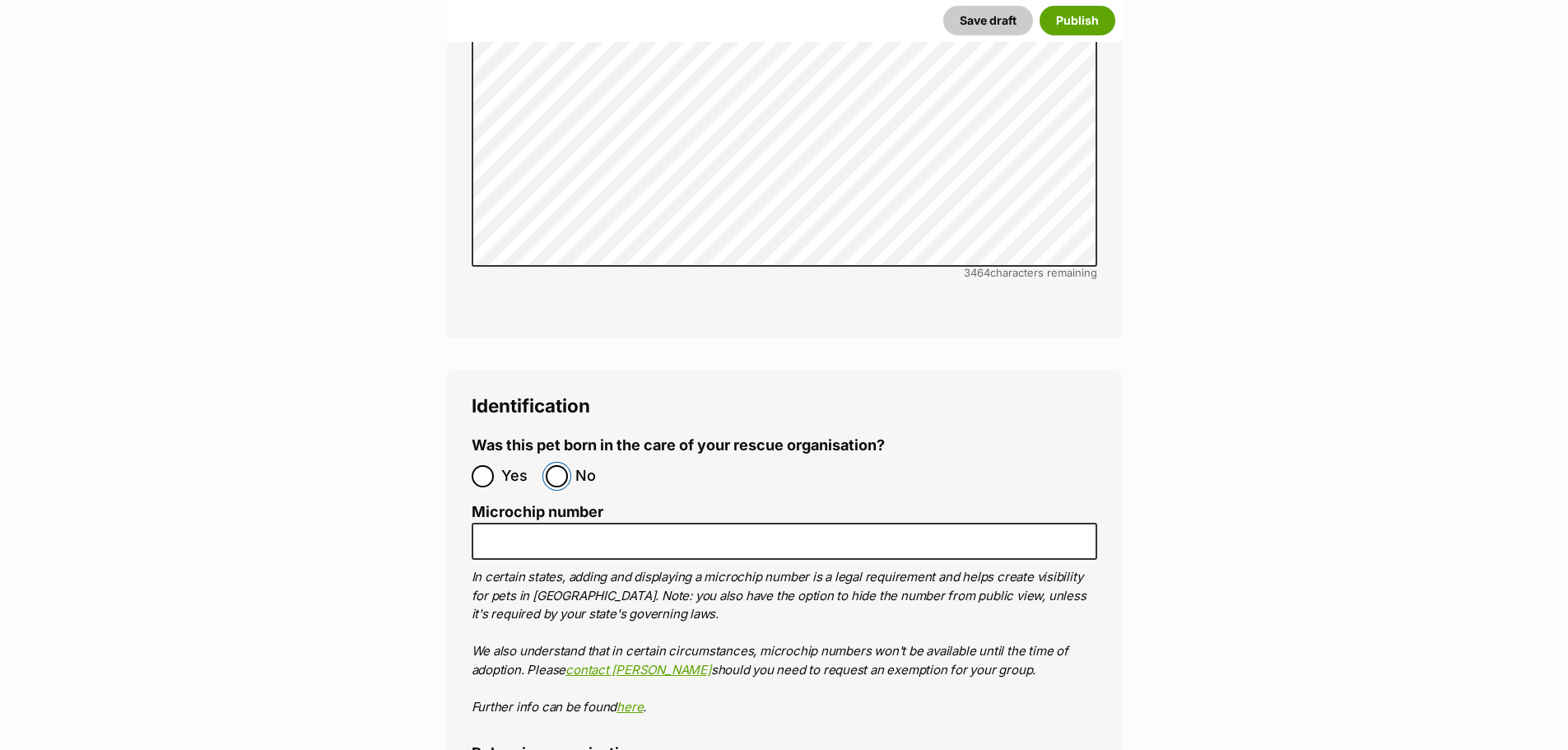
click at [562, 465] on input "No" at bounding box center [556, 476] width 23 height 23
radio input "true"
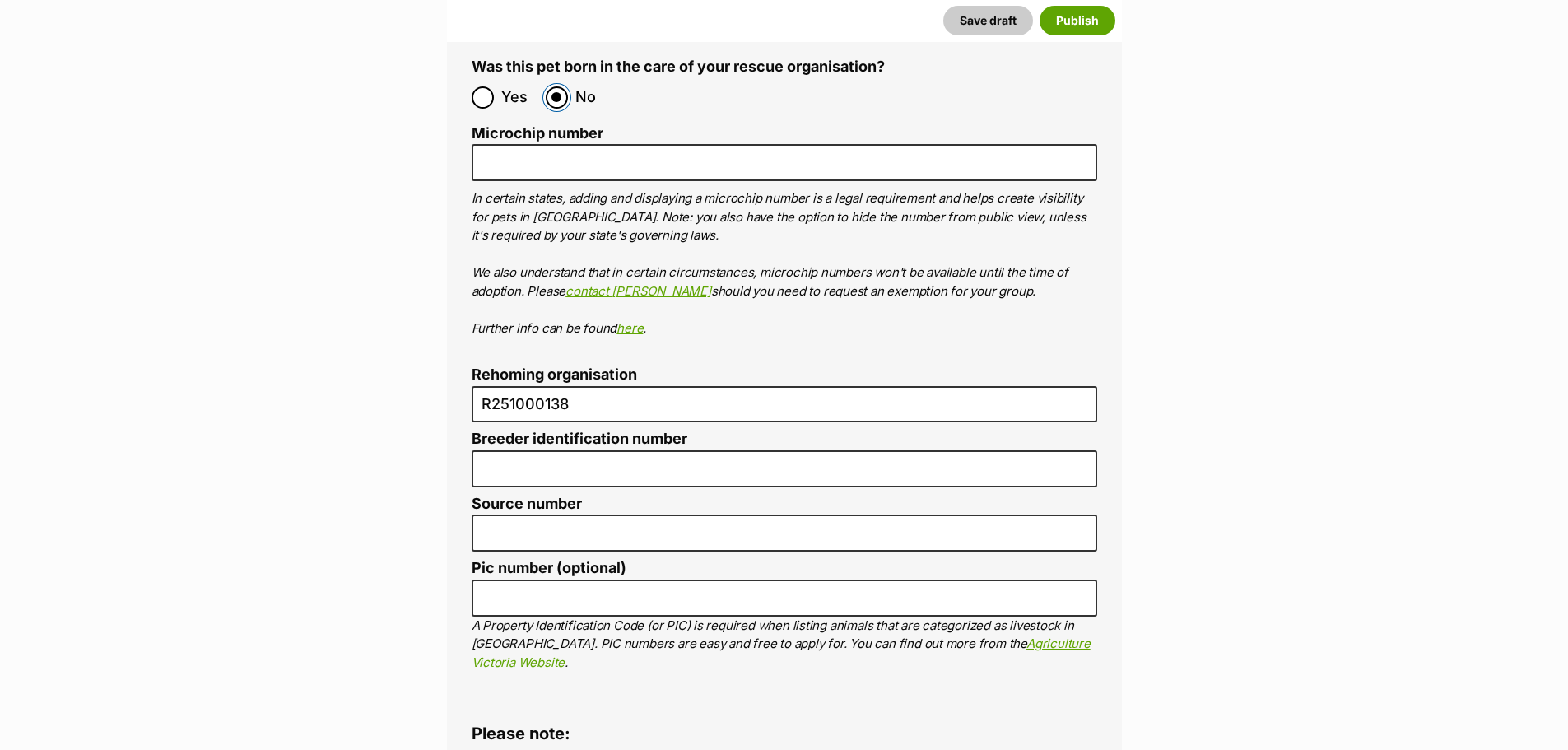
scroll to position [5392, 0]
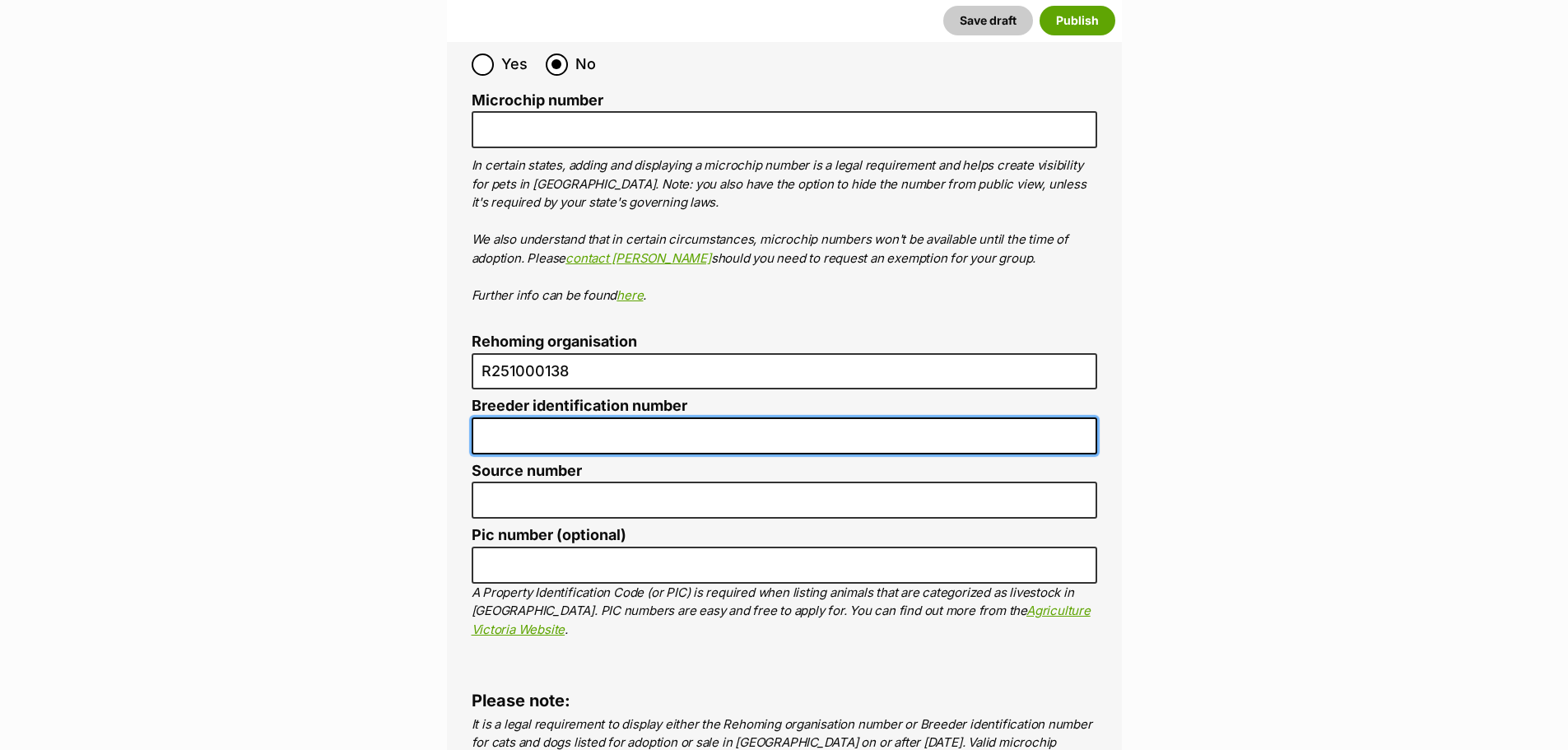
click at [571, 417] on input "Breeder identification number" at bounding box center [785, 435] width 626 height 37
type input "R251000138"
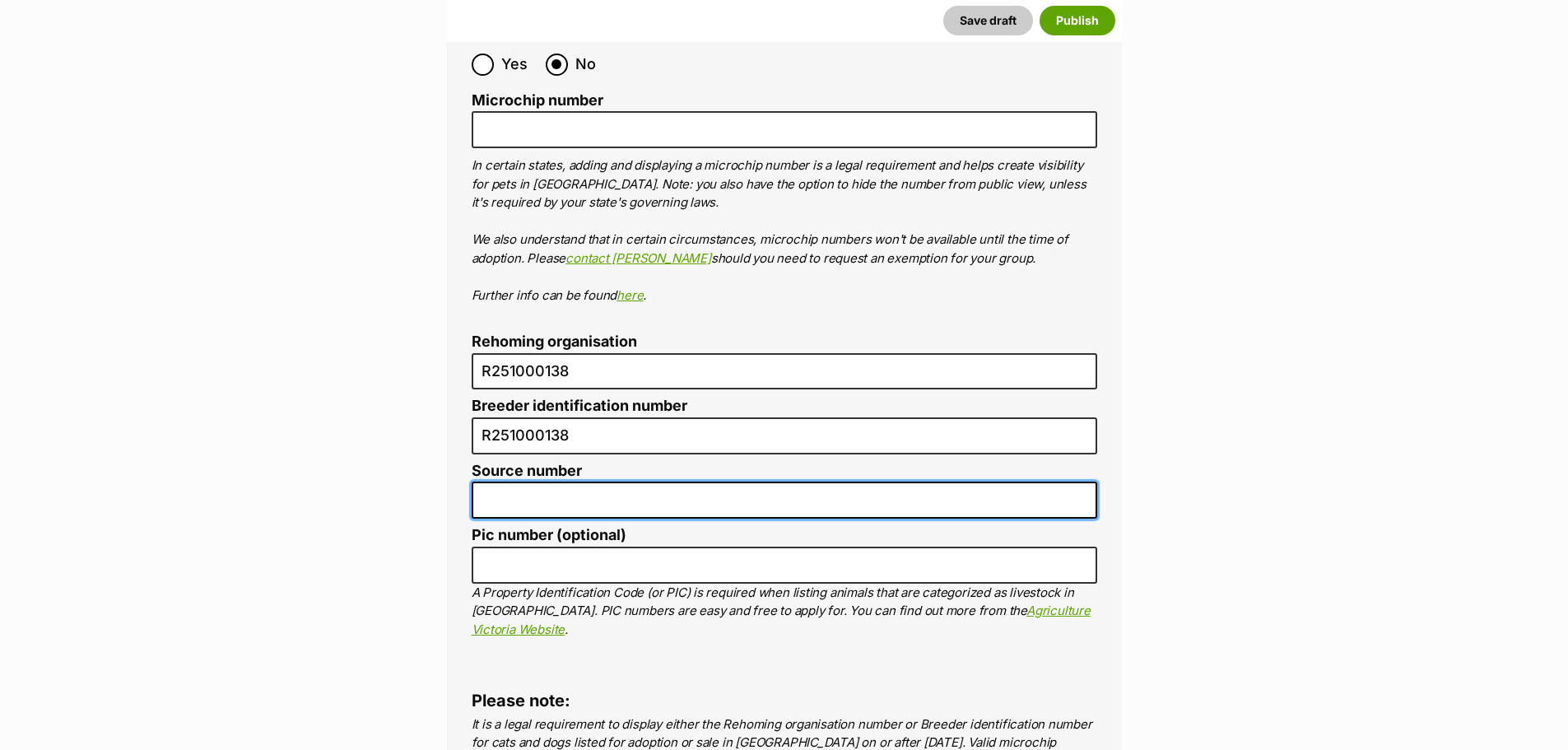
click at [573, 481] on input "Source number" at bounding box center [785, 499] width 626 height 37
type input "R251000138"
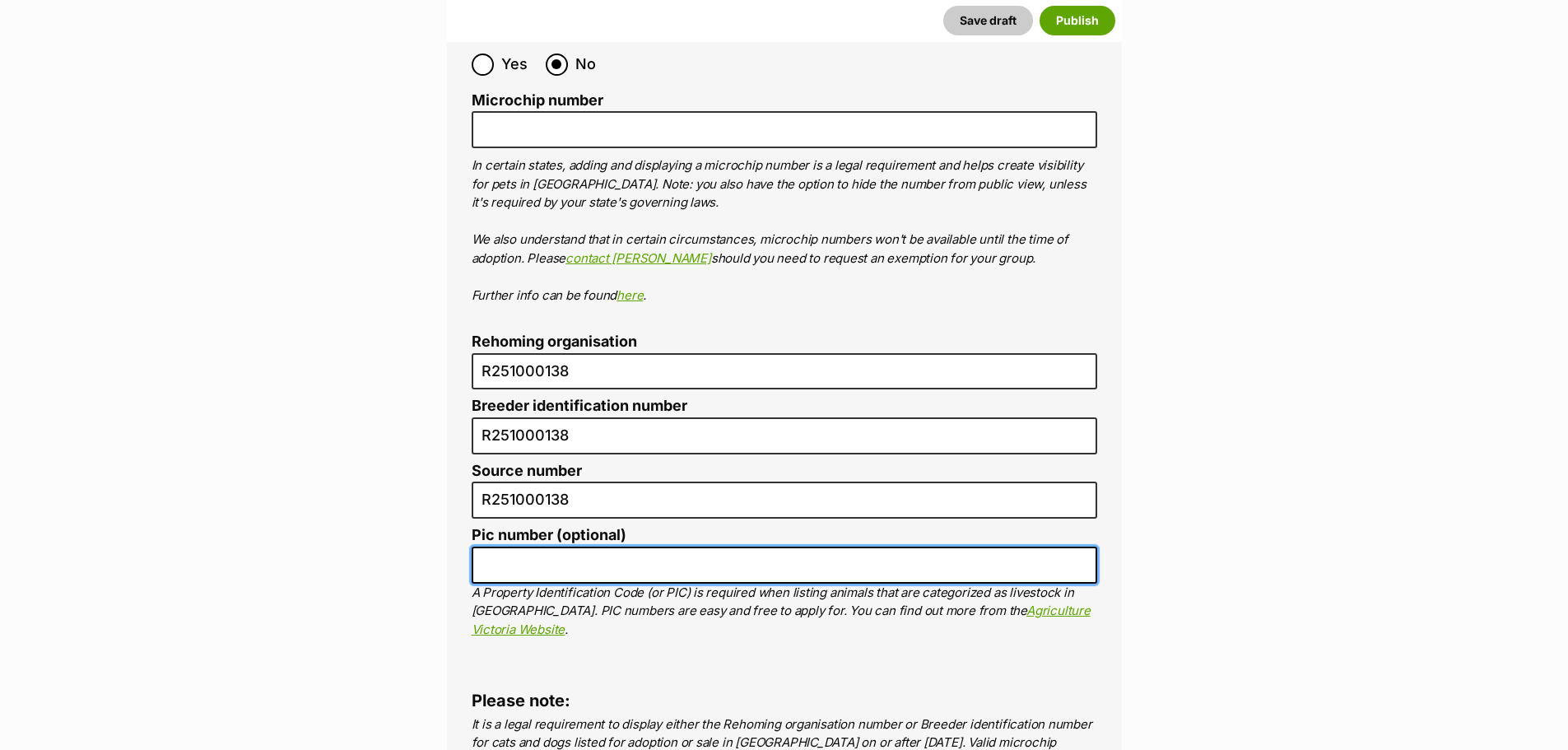
click at [569, 546] on input "Pic number (optional)" at bounding box center [785, 565] width 626 height 37
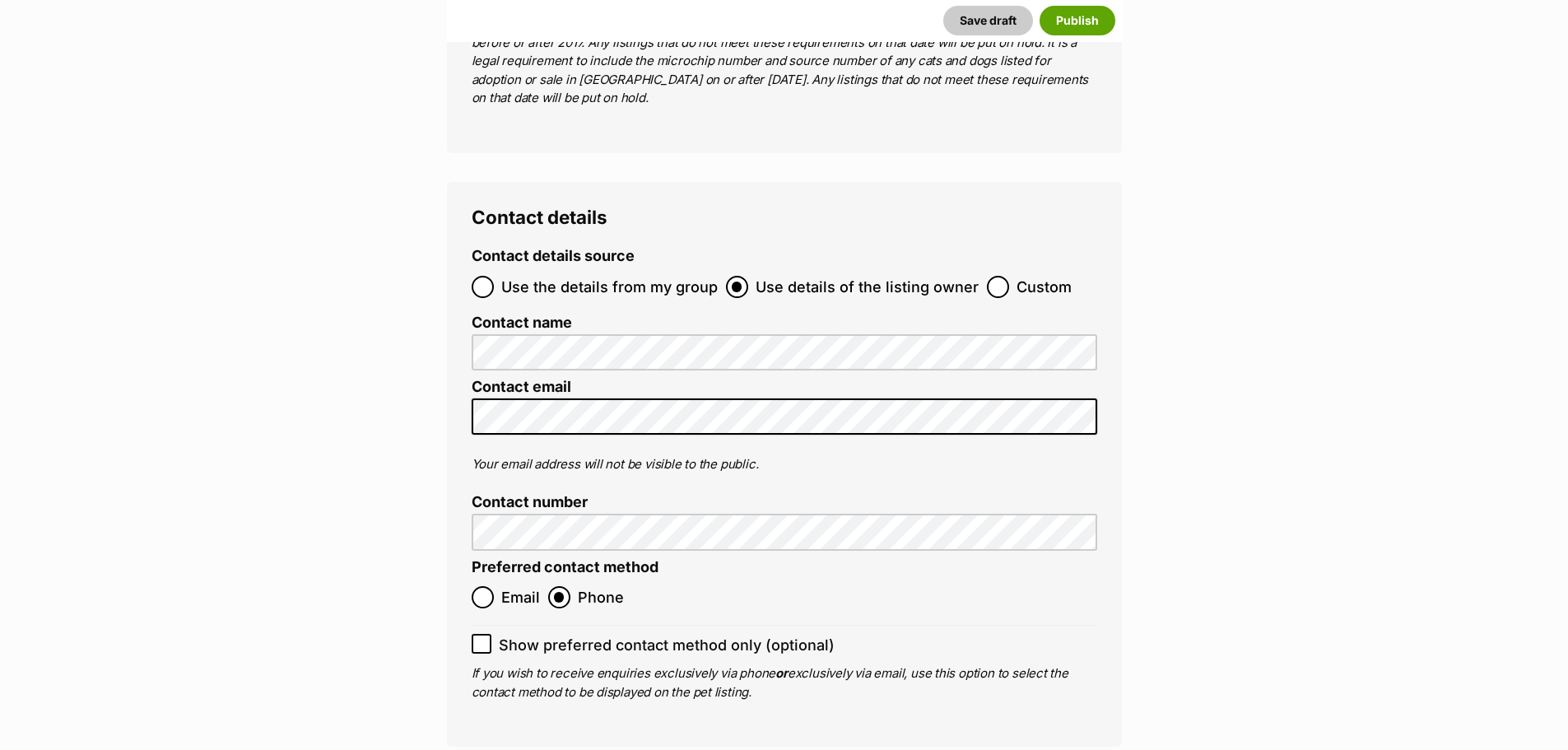
scroll to position [6381, 0]
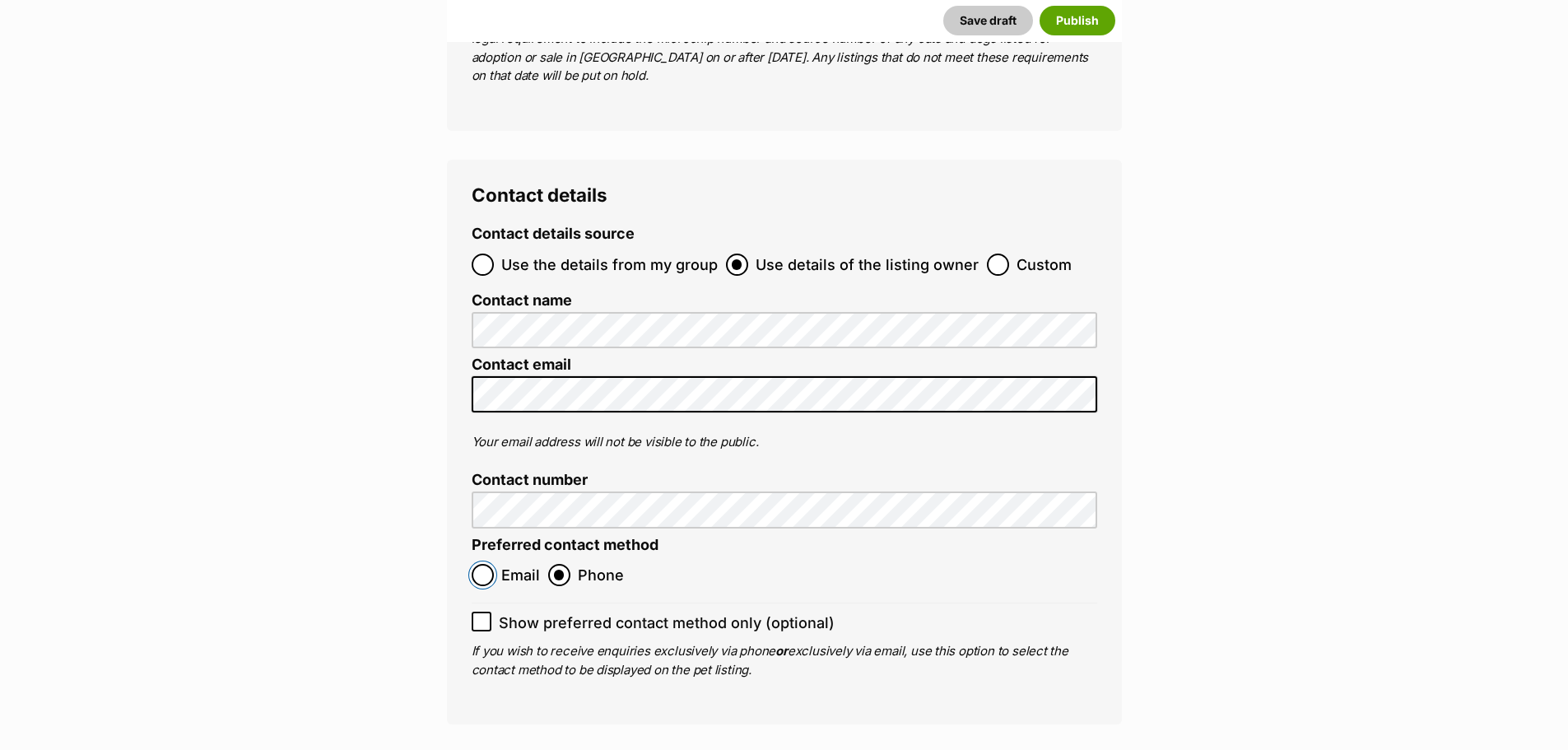
click at [492, 564] on input "Email" at bounding box center [483, 574] width 23 height 23
radio input "true"
click at [484, 612] on input "Show preferred contact method only (optional)" at bounding box center [482, 622] width 20 height 20
checkbox input "true"
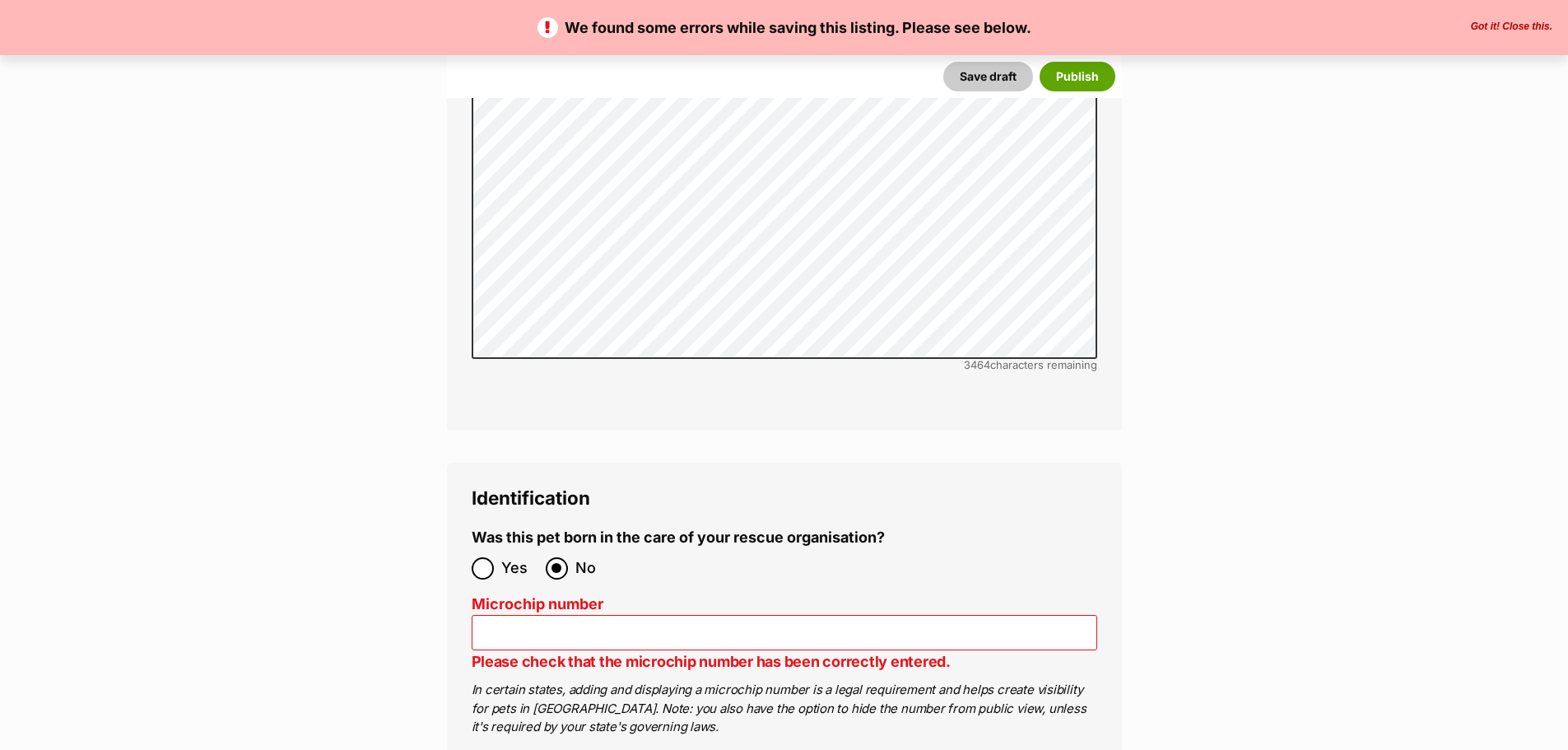
scroll to position [5105, 0]
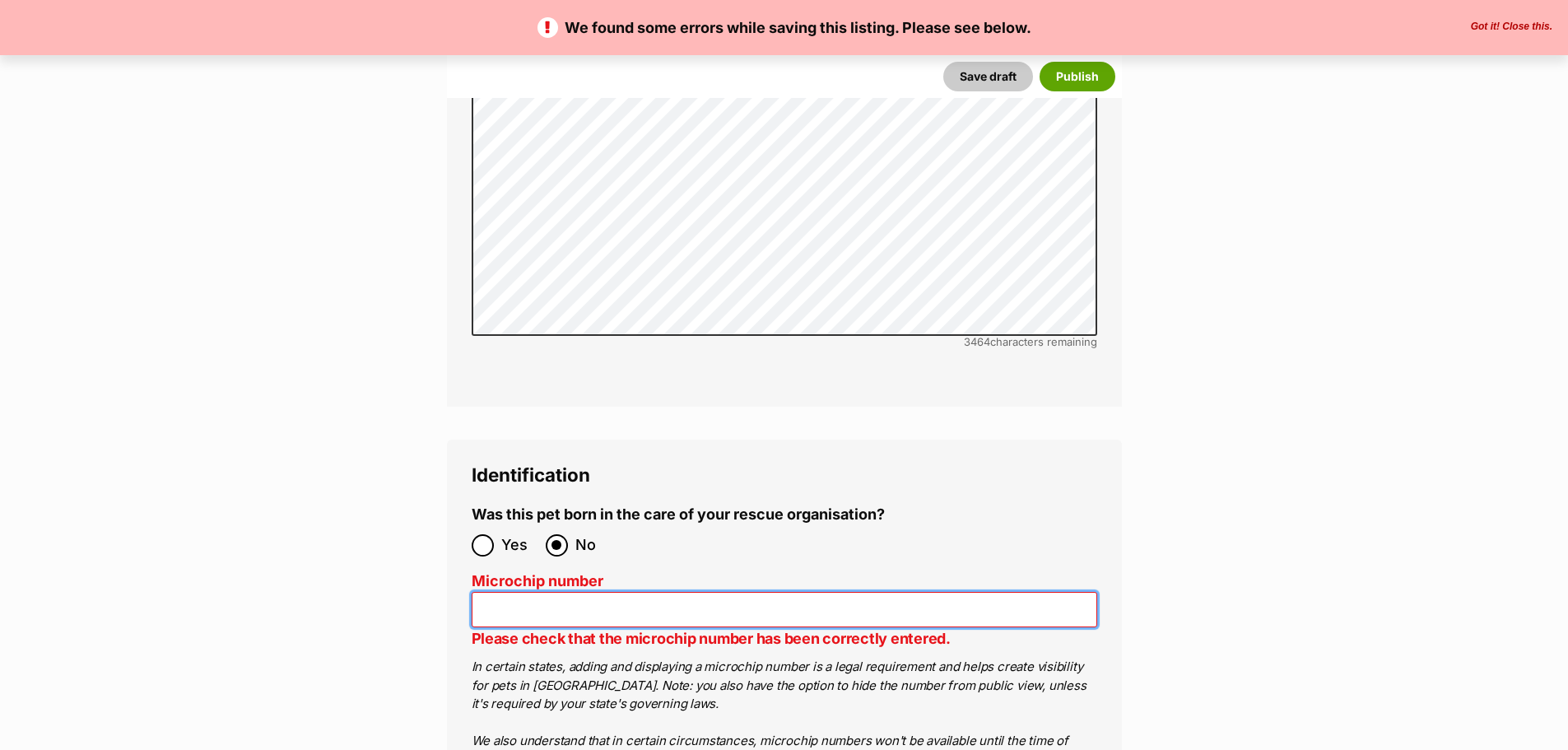
click at [550, 592] on input "Microchip number" at bounding box center [785, 609] width 626 height 35
click at [948, 592] on input "Microchip number" at bounding box center [785, 609] width 626 height 35
click at [719, 592] on input "Microchip number" at bounding box center [785, 609] width 626 height 35
type input "900164002268654"
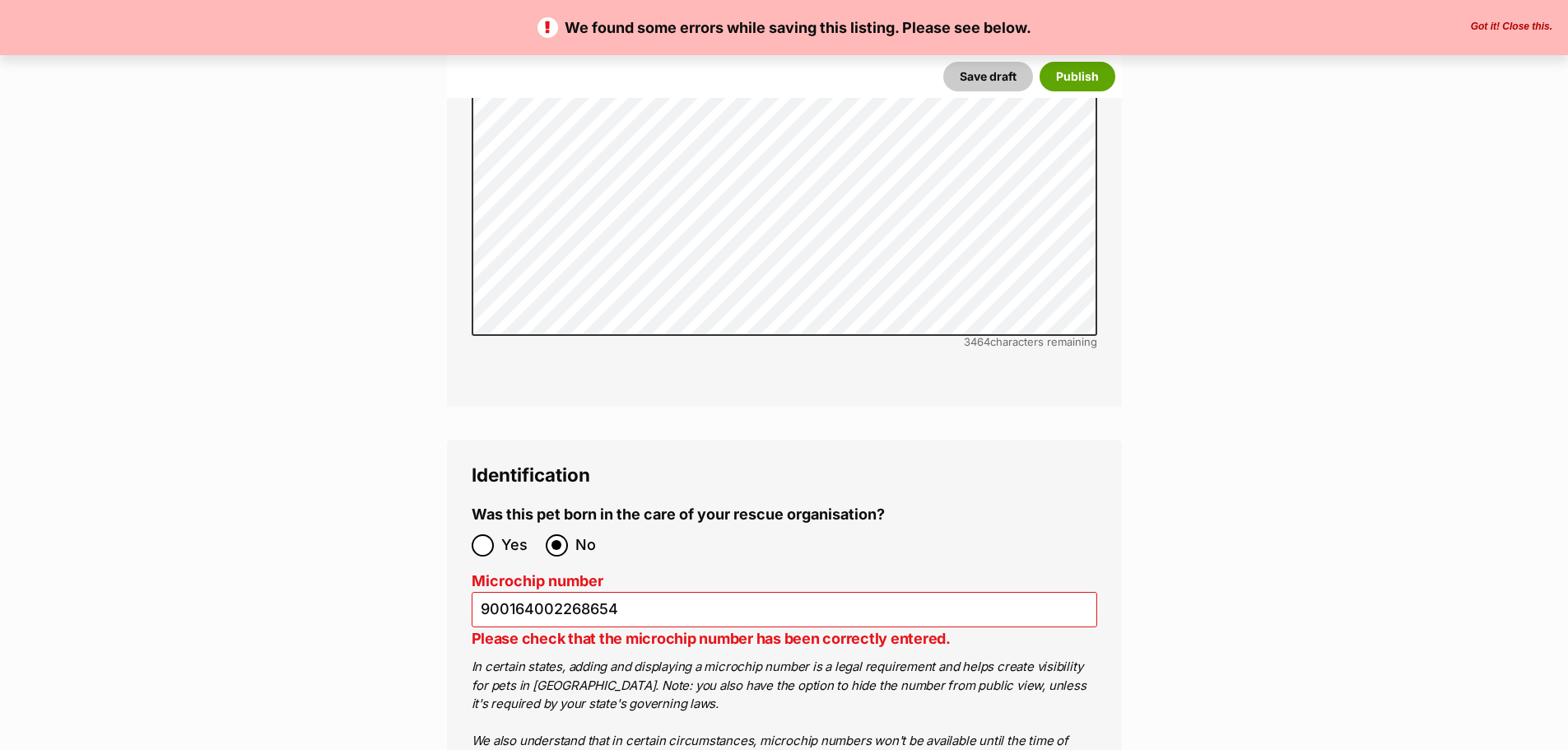
click at [737, 573] on ol "Microchip number 900164002268654 Please check that the microchip number has bee…" at bounding box center [785, 689] width 626 height 233
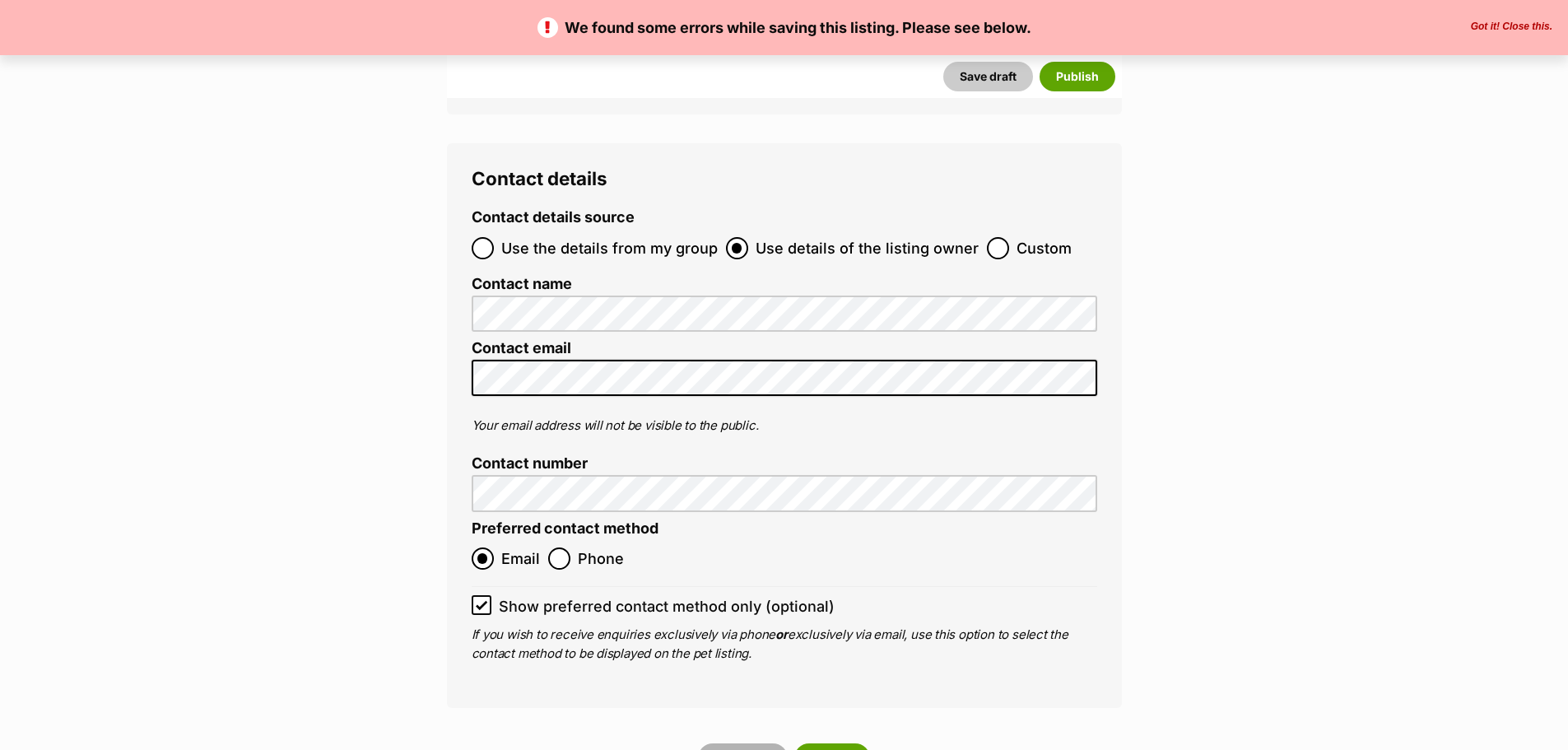
scroll to position [6611, 0]
click at [833, 745] on button "Publish" at bounding box center [832, 759] width 76 height 30
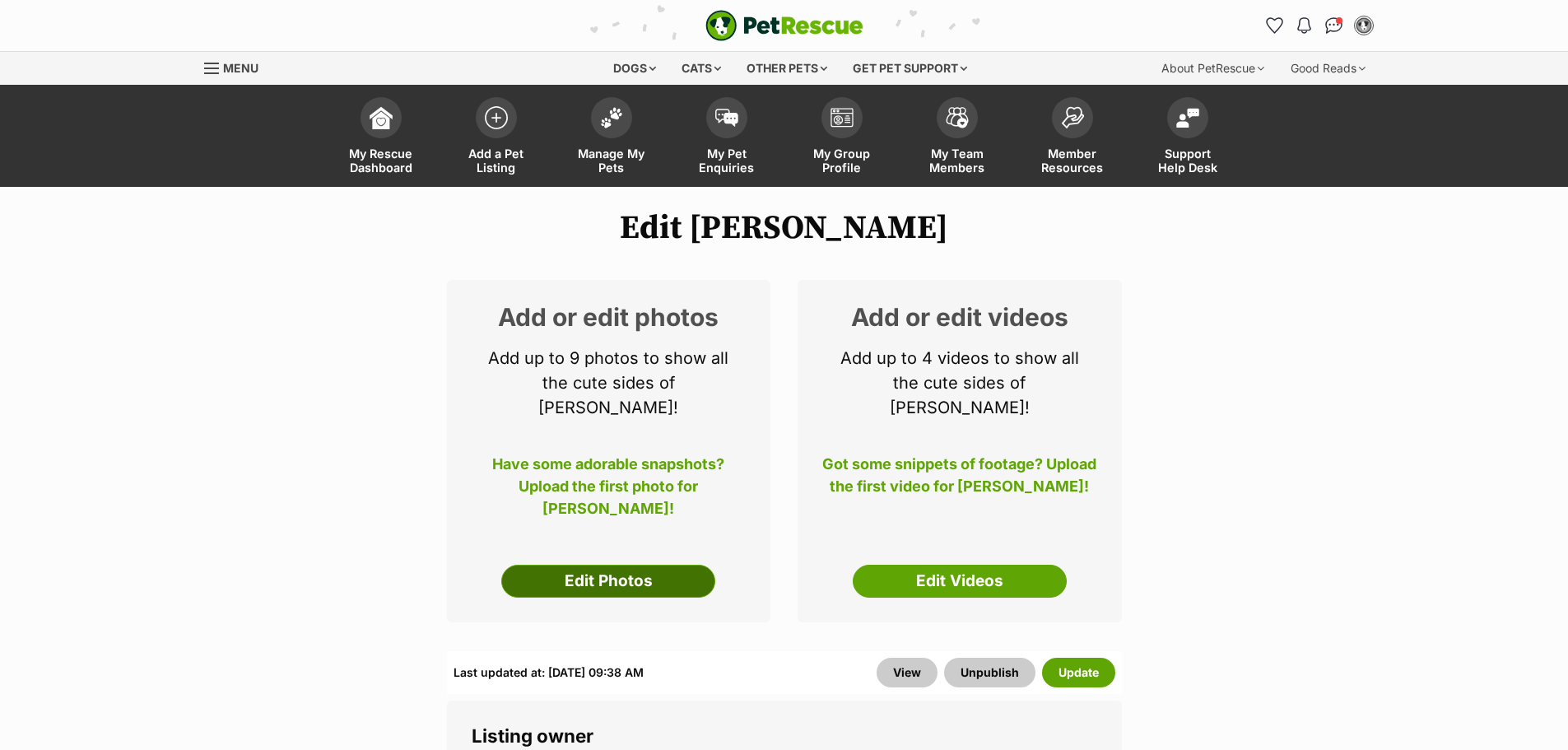
click at [641, 565] on link "Edit Photos" at bounding box center [608, 581] width 214 height 33
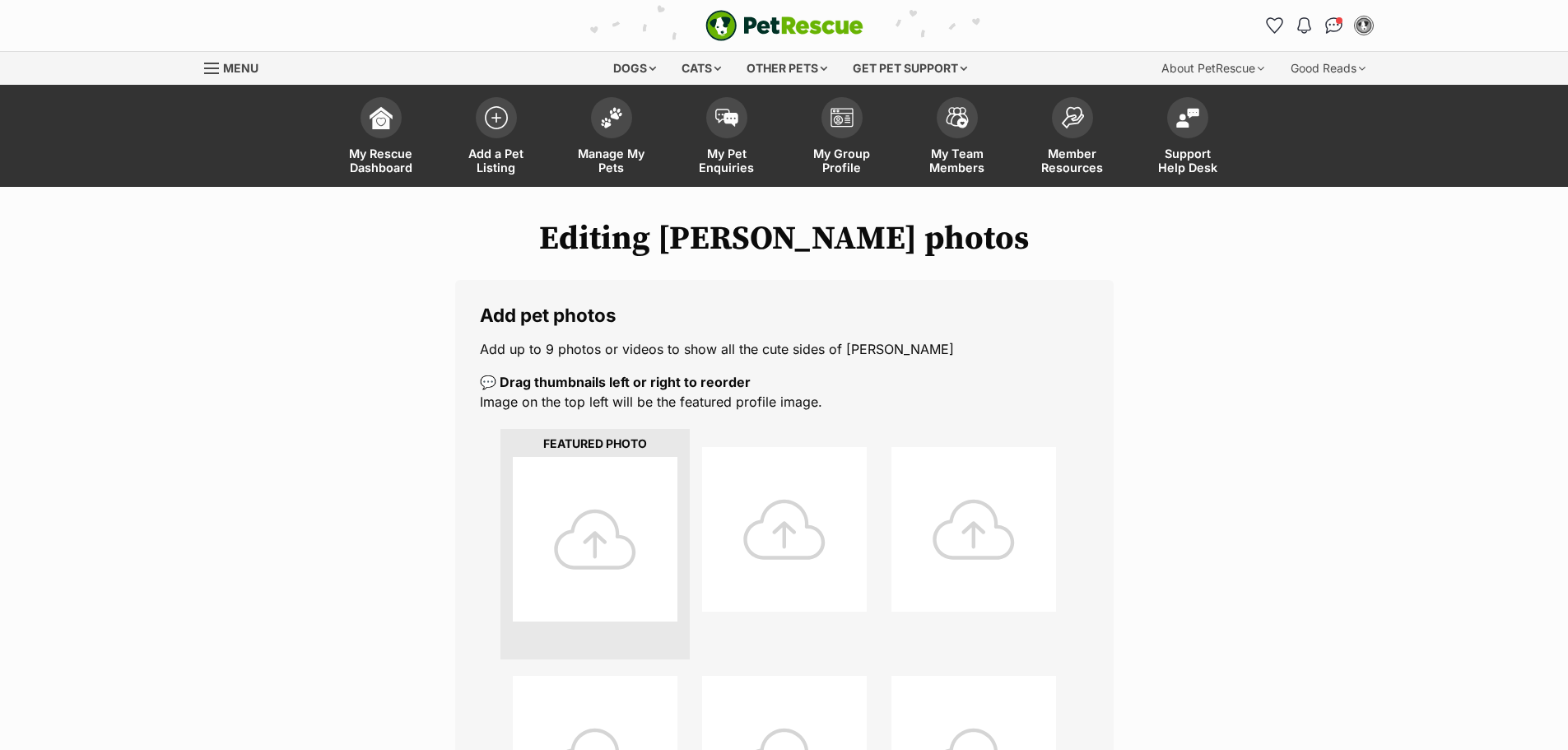
click at [587, 543] on div at bounding box center [595, 539] width 165 height 165
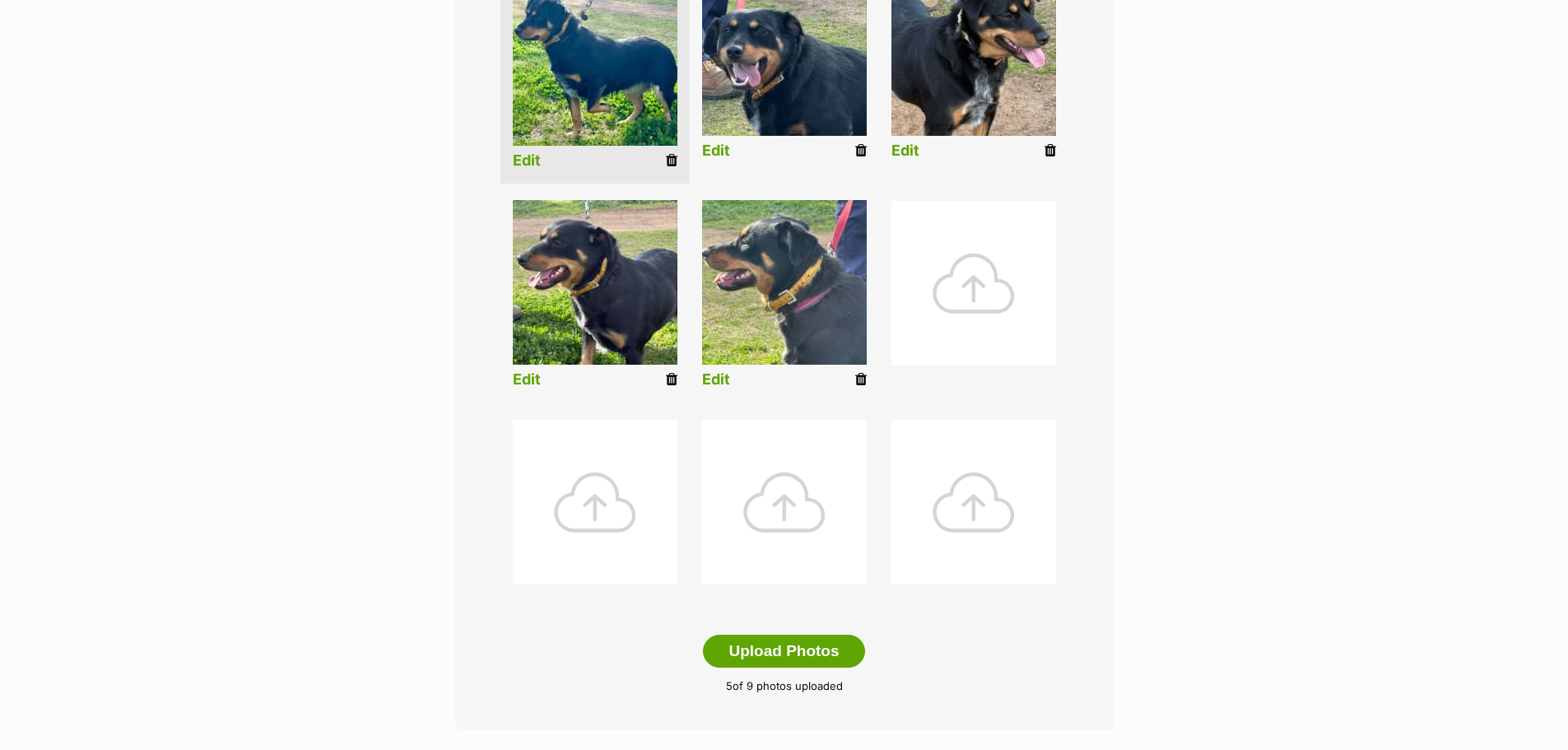
scroll to position [494, 0]
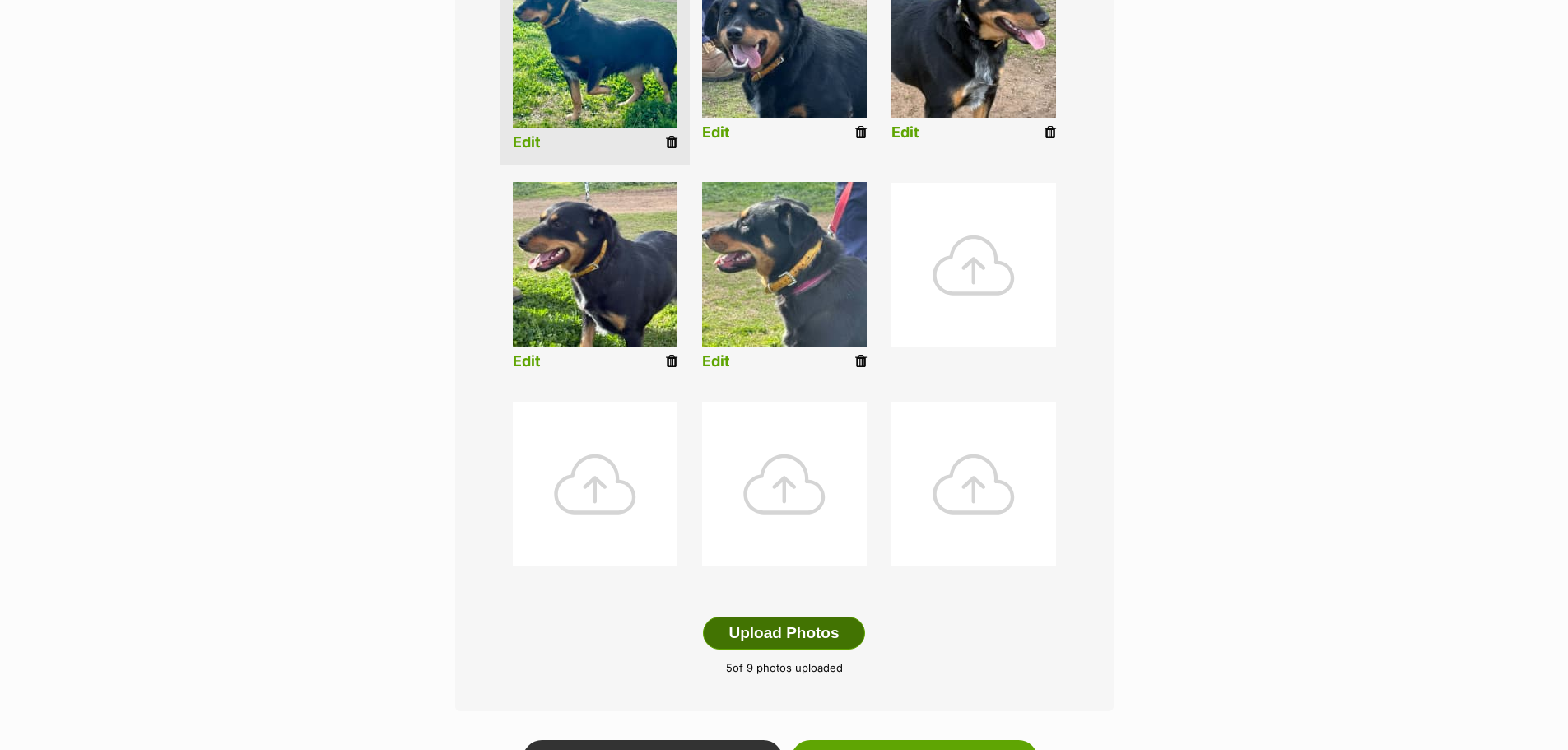
click at [773, 631] on button "Upload Photos" at bounding box center [783, 633] width 161 height 33
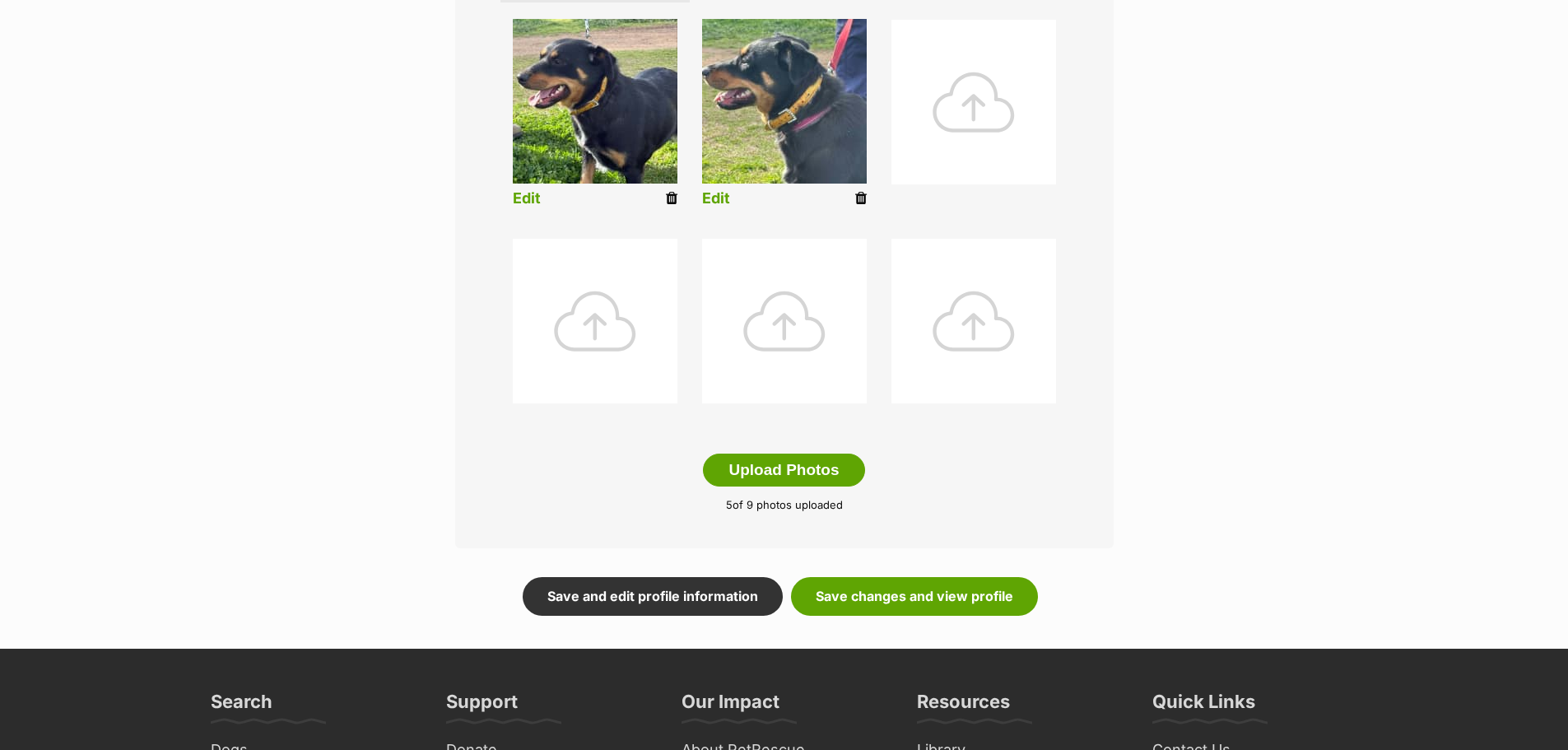
scroll to position [659, 0]
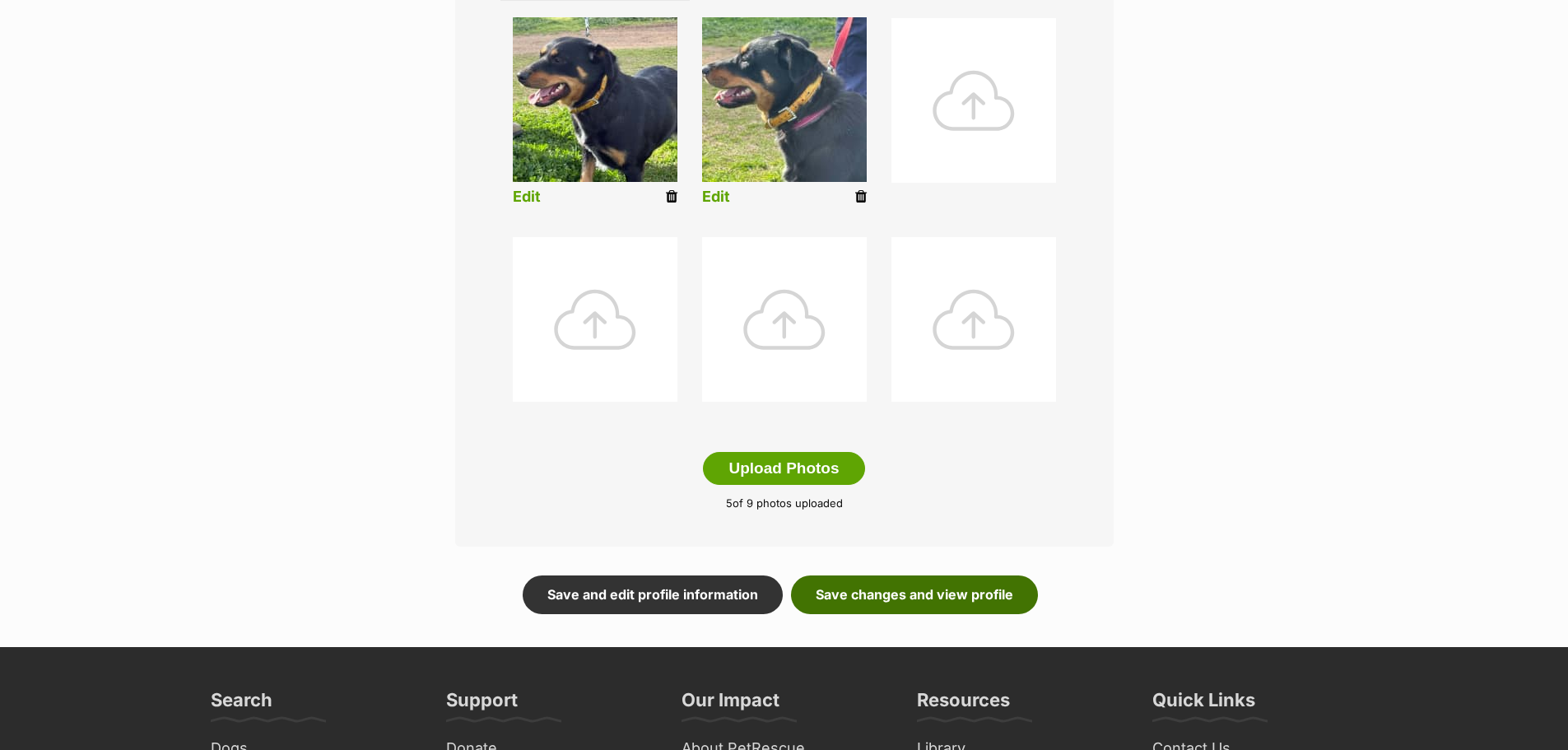
click at [889, 600] on link "Save changes and view profile" at bounding box center [914, 594] width 247 height 38
